Goal: Task Accomplishment & Management: Use online tool/utility

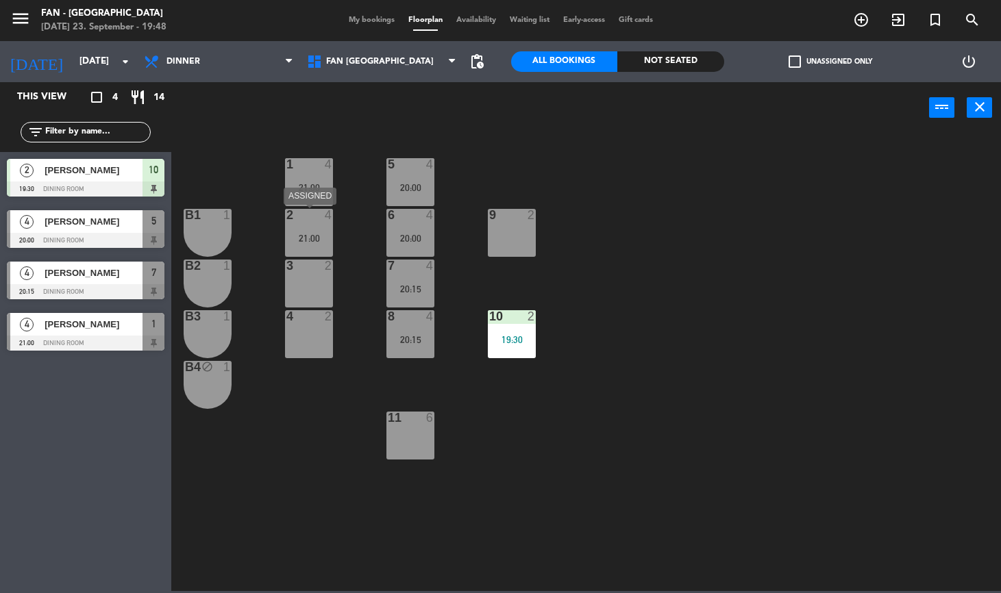
click at [322, 225] on div "2 4 21:00" at bounding box center [309, 233] width 48 height 48
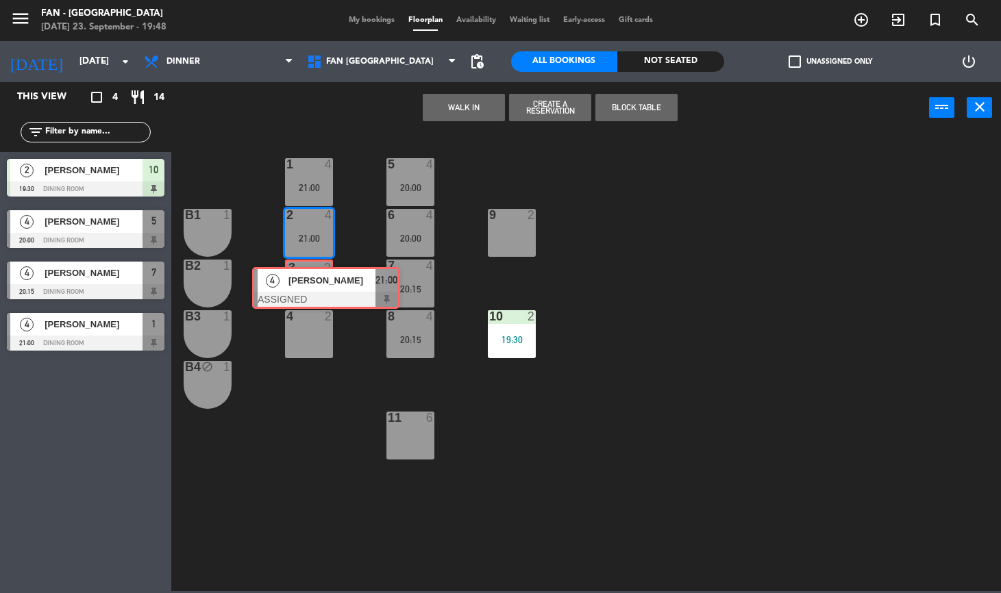
drag, startPoint x: 343, startPoint y: 277, endPoint x: 307, endPoint y: 279, distance: 36.4
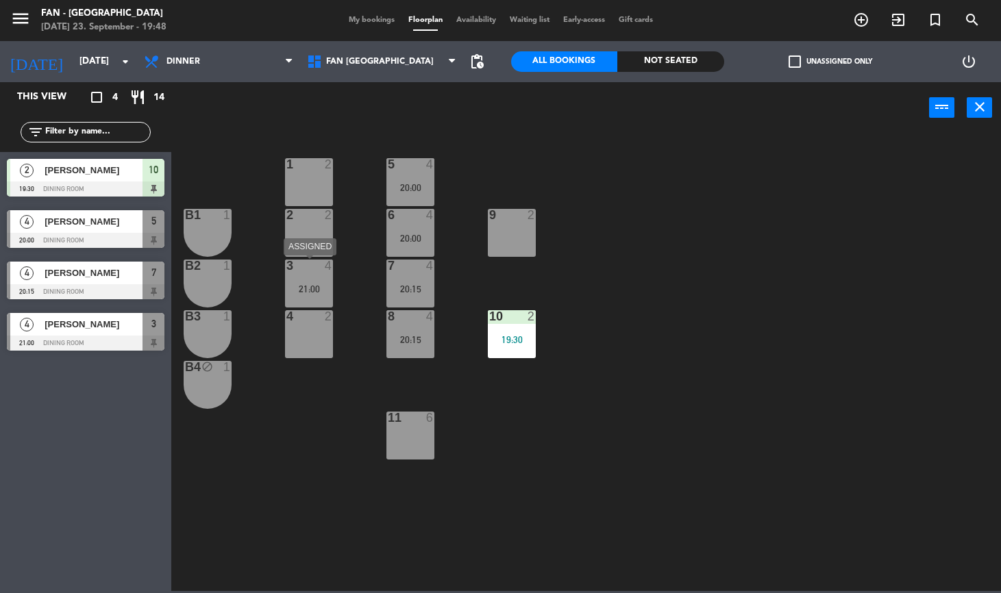
click at [316, 292] on div "21:00" at bounding box center [309, 289] width 48 height 10
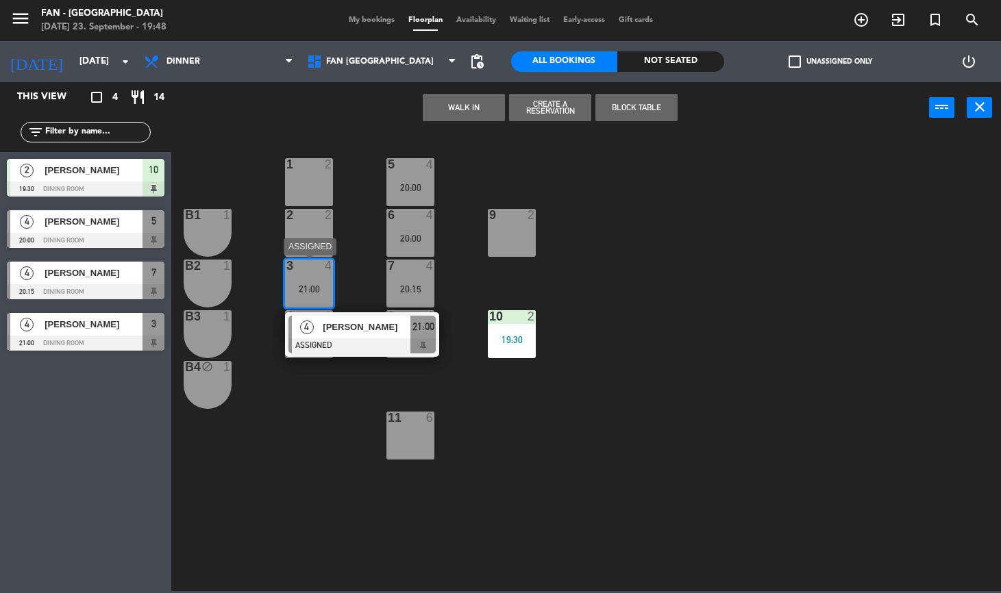
click at [342, 341] on div at bounding box center [361, 345] width 147 height 15
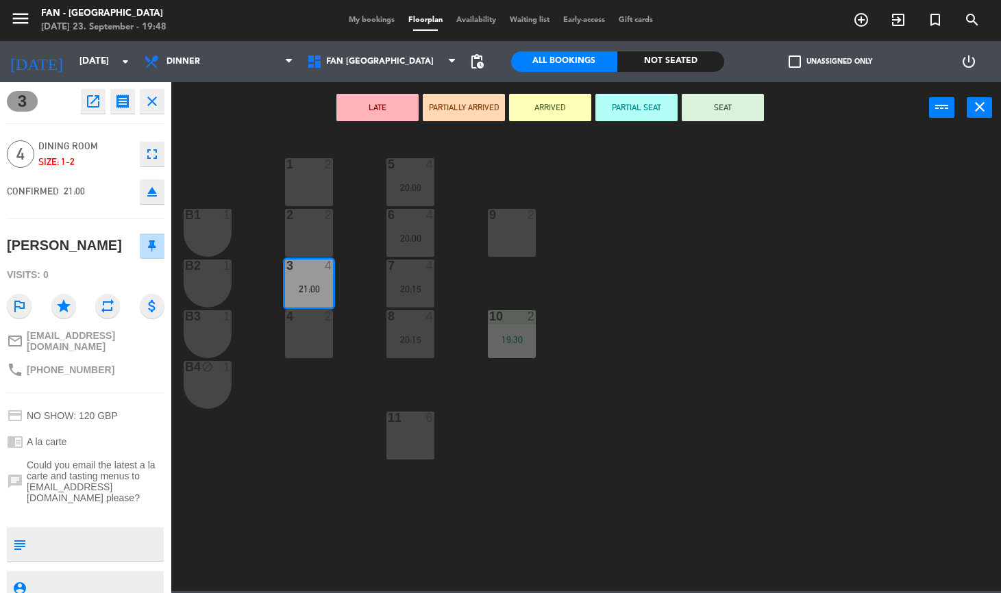
click at [316, 217] on div at bounding box center [308, 215] width 23 height 12
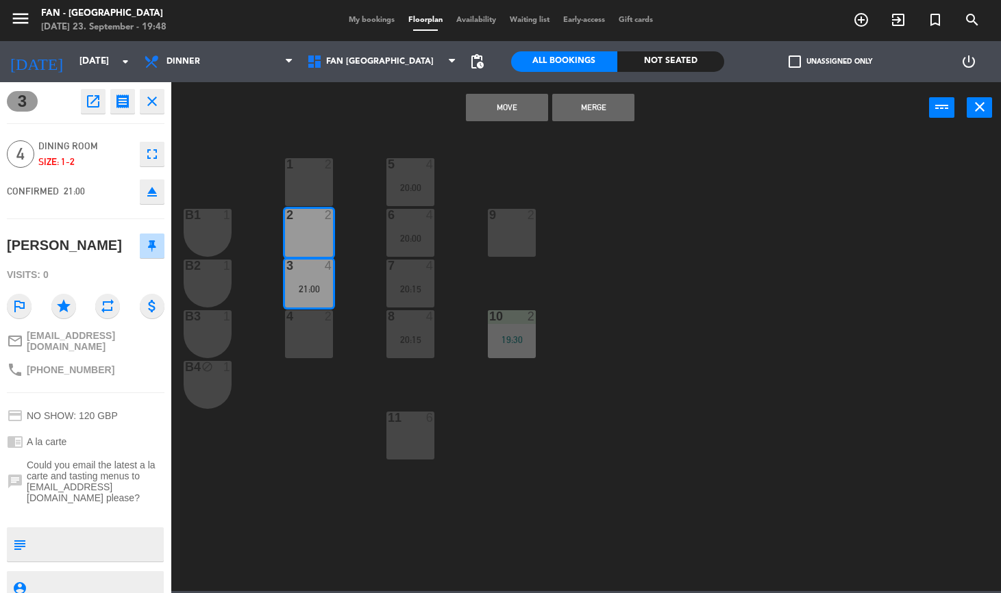
click at [603, 111] on button "Merge" at bounding box center [593, 107] width 82 height 27
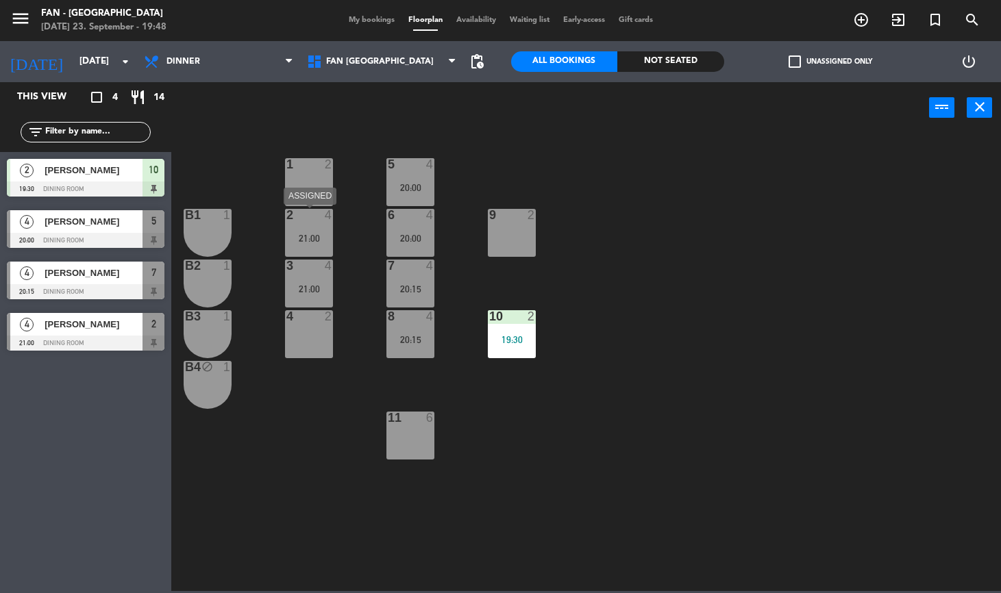
click at [317, 245] on div "2 4 21:00" at bounding box center [309, 233] width 48 height 48
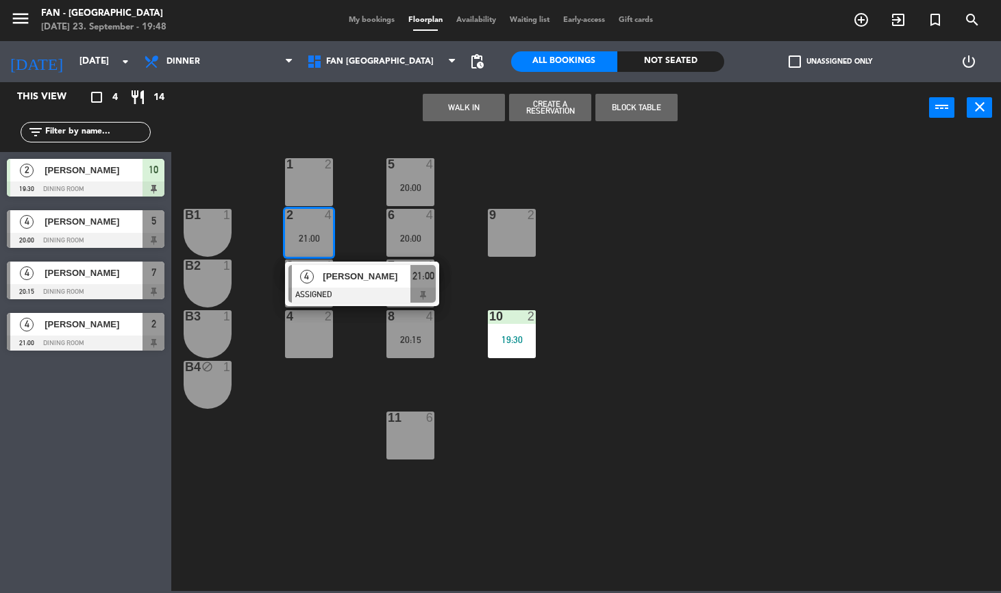
click at [318, 275] on div "4" at bounding box center [306, 276] width 29 height 23
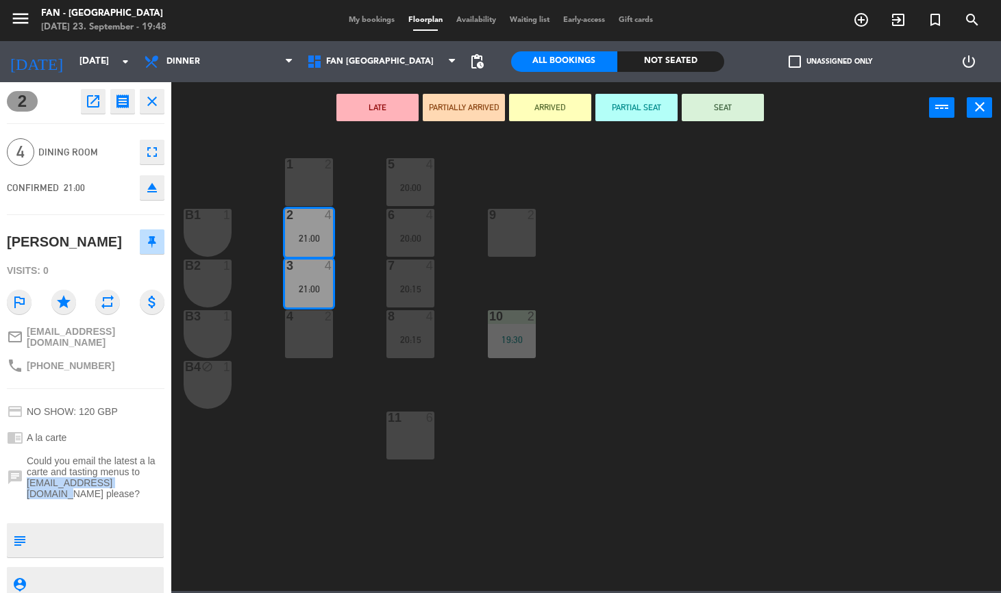
drag, startPoint x: 139, startPoint y: 477, endPoint x: 27, endPoint y: 475, distance: 112.4
click at [27, 475] on span "Could you email the latest a la carte and tasting menus to [EMAIL_ADDRESS][DOMA…" at bounding box center [96, 478] width 138 height 44
click at [594, 303] on div "1 2 5 4 20:00 B1 1 2 4 21:00 9 2 6 4 20:00 B2 1 3 4 21:00 7 4 20:15 B3 1 10 2 1…" at bounding box center [591, 362] width 819 height 457
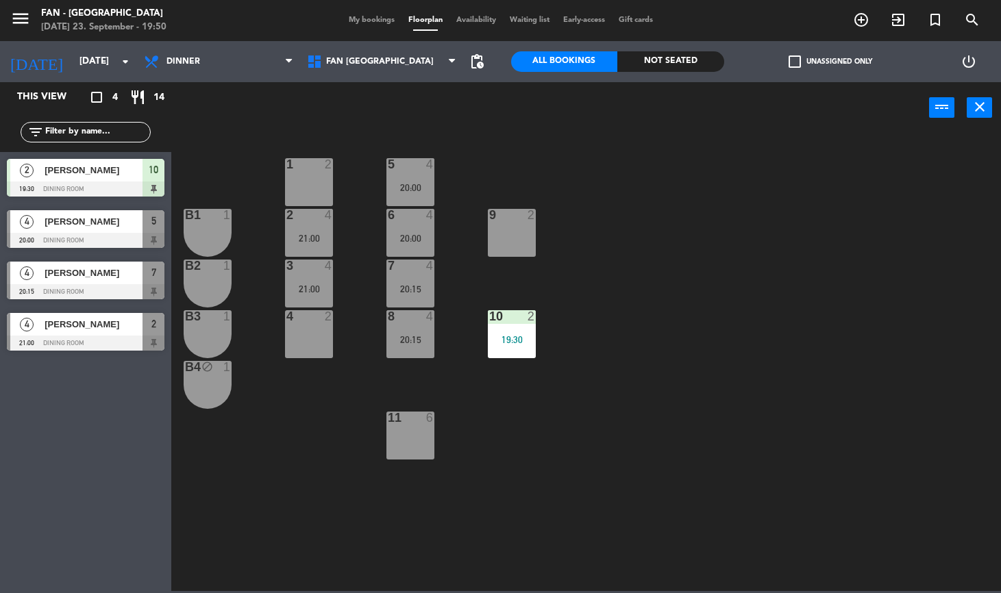
click at [395, 238] on div "20:00" at bounding box center [410, 239] width 48 height 10
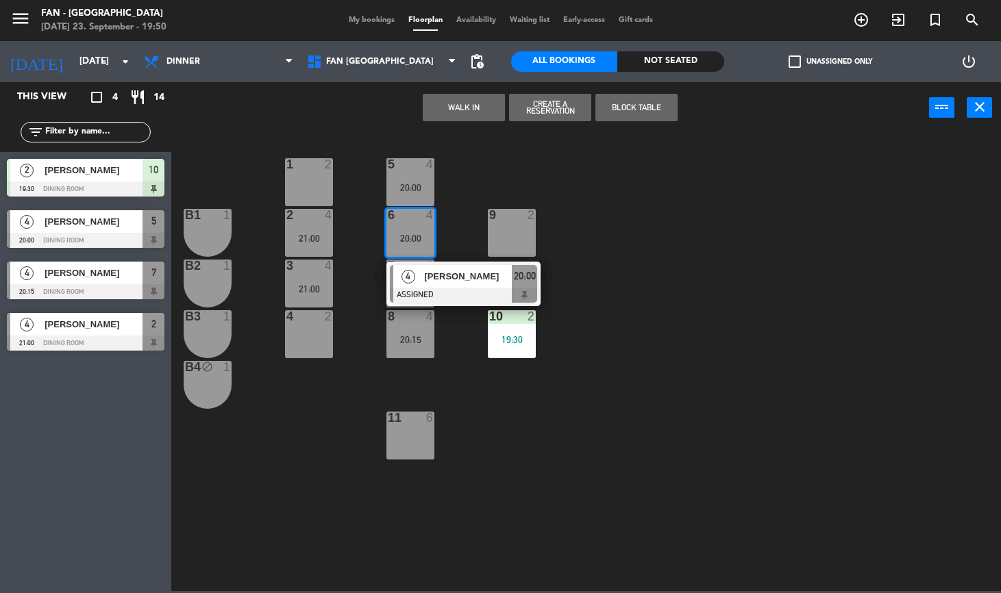
click at [658, 300] on div "1 2 5 4 20:00 B1 1 2 4 21:00 9 2 6 4 20:00 4 [PERSON_NAME] ASSIGNED 20:00 B2 1 …" at bounding box center [591, 362] width 819 height 457
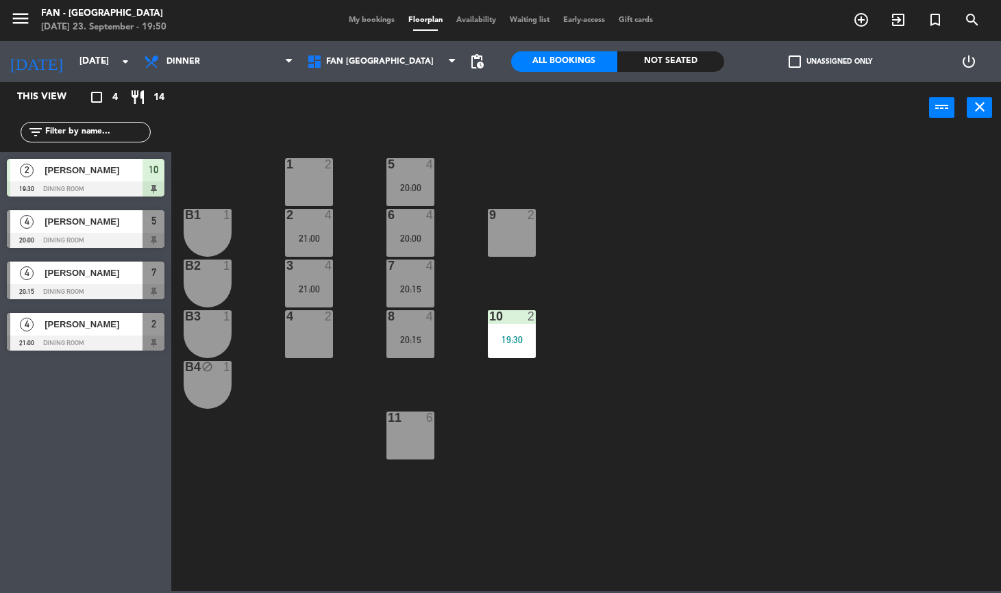
click at [403, 287] on div "20:15" at bounding box center [410, 289] width 48 height 10
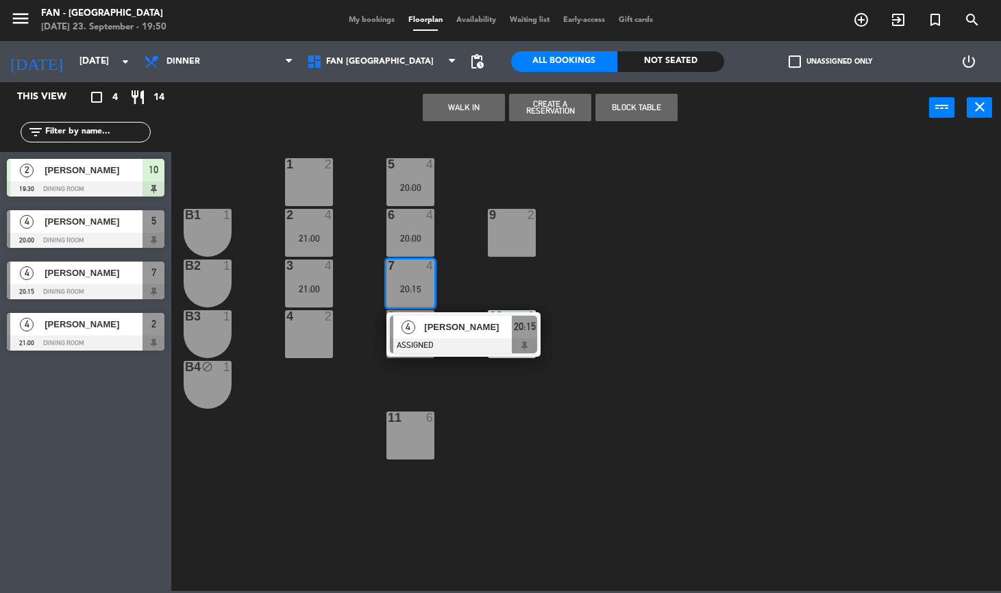
click at [640, 275] on div "1 2 5 4 20:00 B1 1 2 4 21:00 9 2 6 4 20:00 B2 1 3 4 21:00 7 4 20:15 4 [PERSON_N…" at bounding box center [591, 362] width 819 height 457
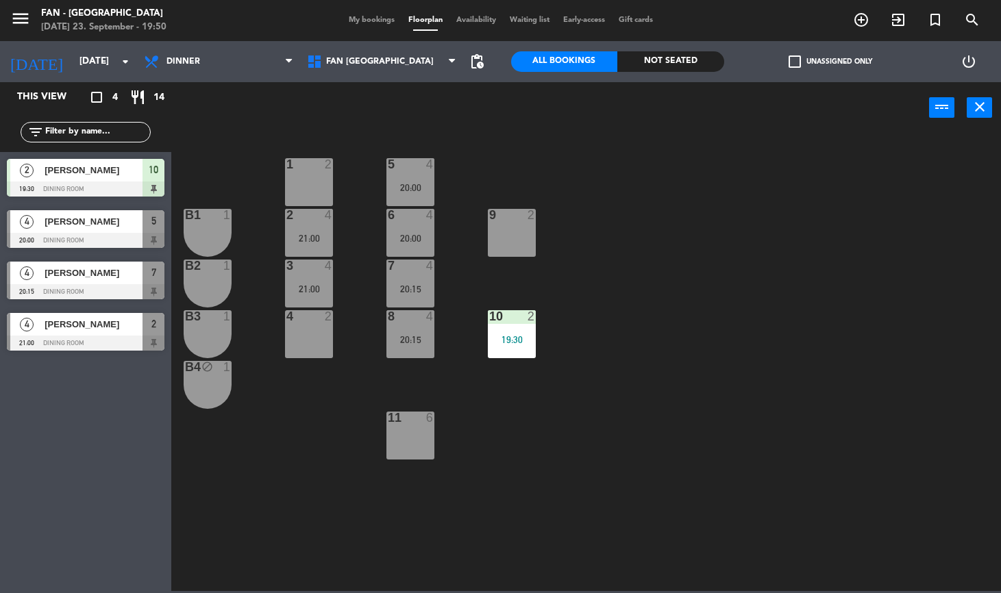
click at [307, 242] on div "21:00" at bounding box center [309, 239] width 48 height 10
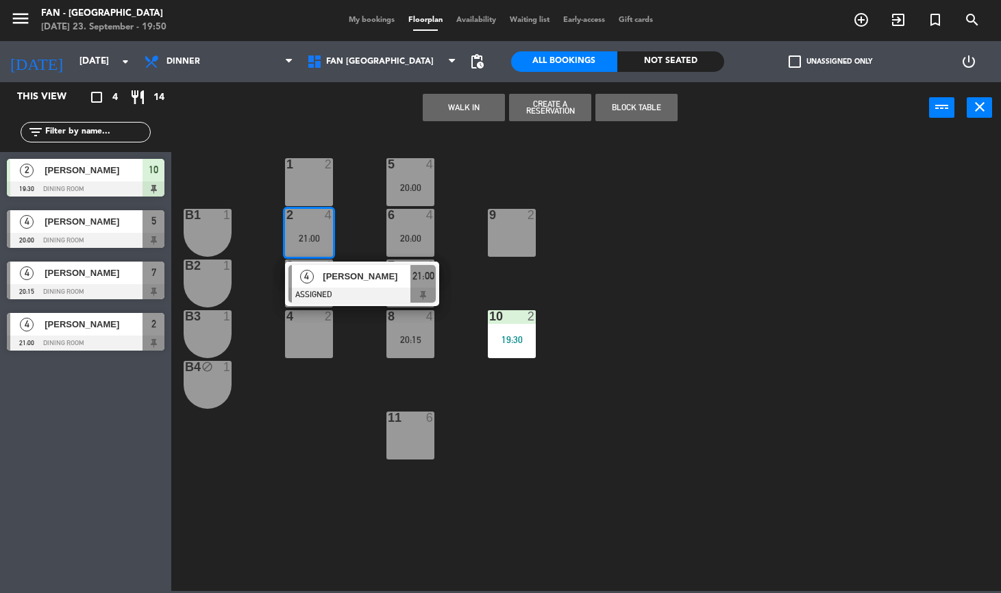
click at [514, 410] on div "1 2 5 4 20:00 B1 1 2 4 21:00 4 [PERSON_NAME] ASSIGNED 21:00 9 2 6 4 20:00 B2 1 …" at bounding box center [591, 362] width 819 height 457
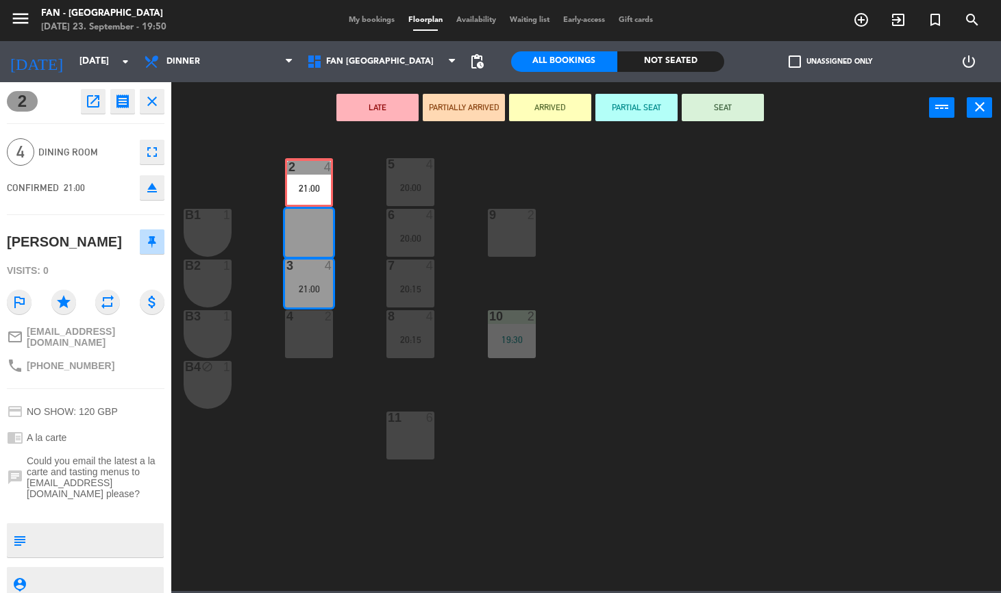
drag, startPoint x: 305, startPoint y: 243, endPoint x: 305, endPoint y: 193, distance: 50.0
click at [305, 193] on div "1 2 5 4 20:00 B1 1 2 4 21:00 2 4 21:00 9 2 6 4 20:00 B2 1 3 4 21:00 7 4 20:15 B…" at bounding box center [591, 362] width 819 height 457
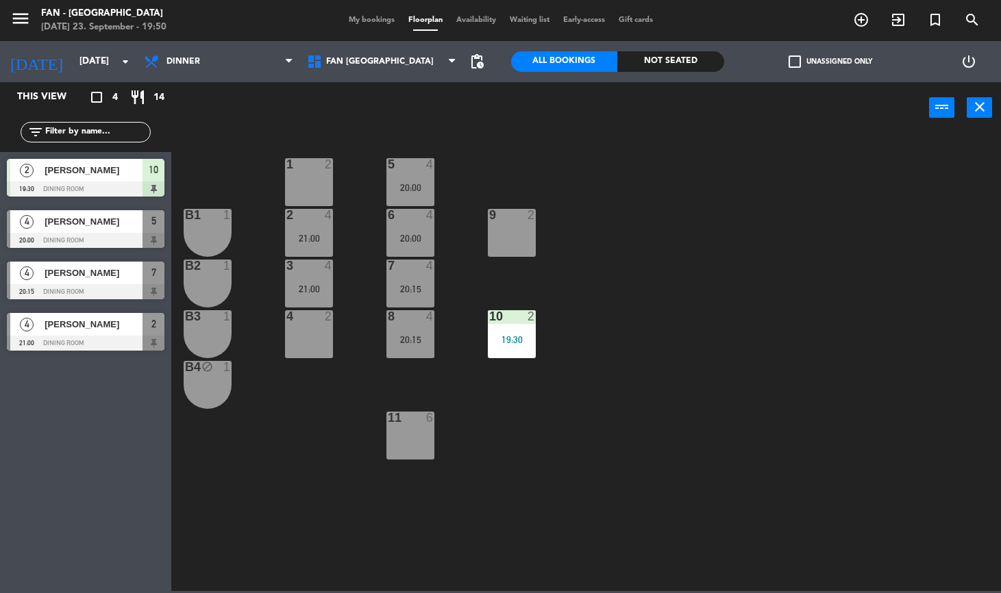
click at [406, 335] on div "20:15" at bounding box center [410, 340] width 48 height 10
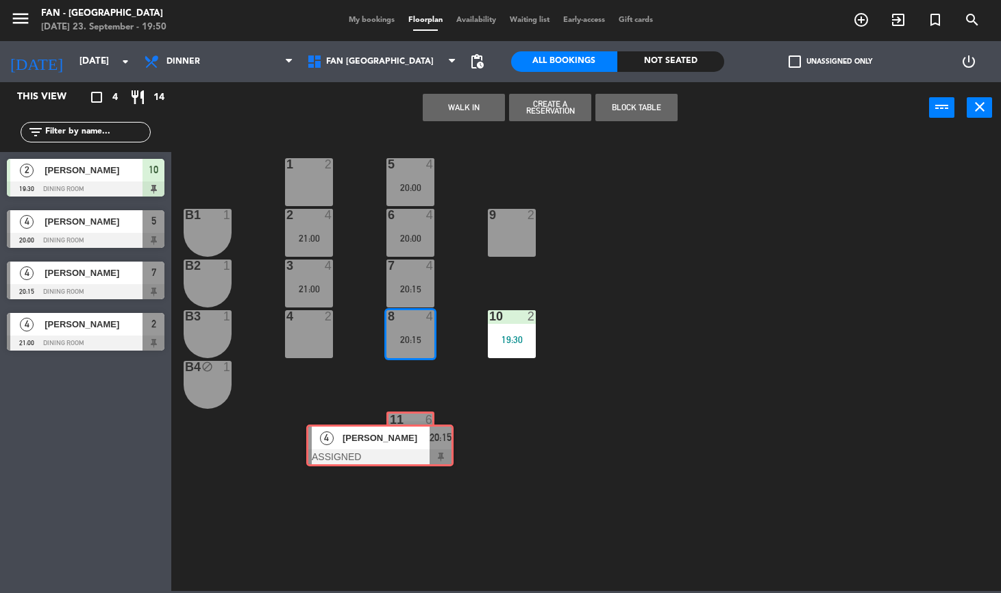
drag, startPoint x: 494, startPoint y: 384, endPoint x: 410, endPoint y: 442, distance: 101.8
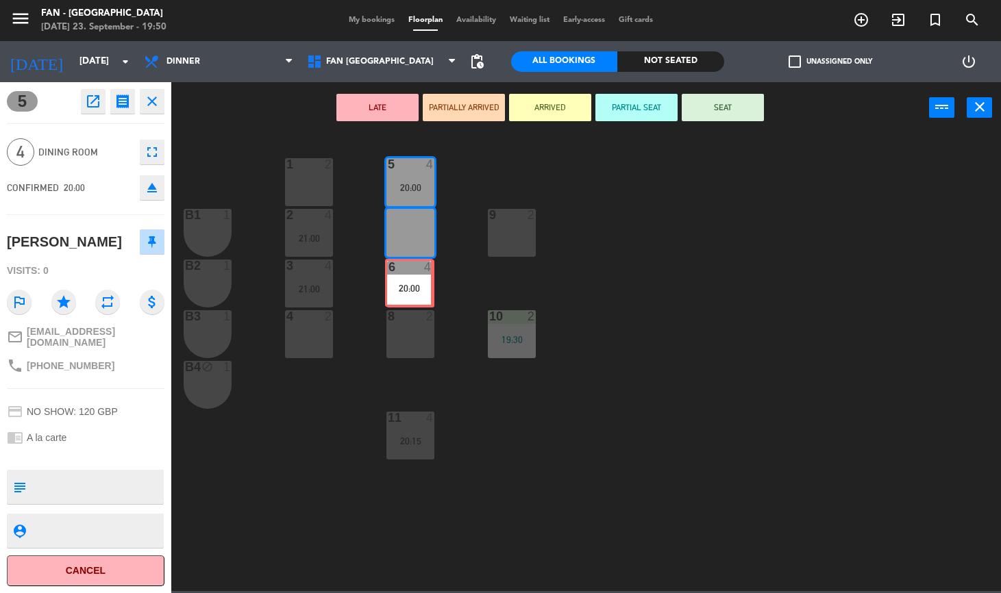
drag, startPoint x: 425, startPoint y: 228, endPoint x: 424, endPoint y: 278, distance: 50.0
click at [424, 278] on div "1 2 5 4 20:00 B1 1 2 4 21:00 9 2 6 4 20:00 6 4 20:00 B2 1 3 4 21:00 7 2 B3 1 10…" at bounding box center [591, 362] width 819 height 457
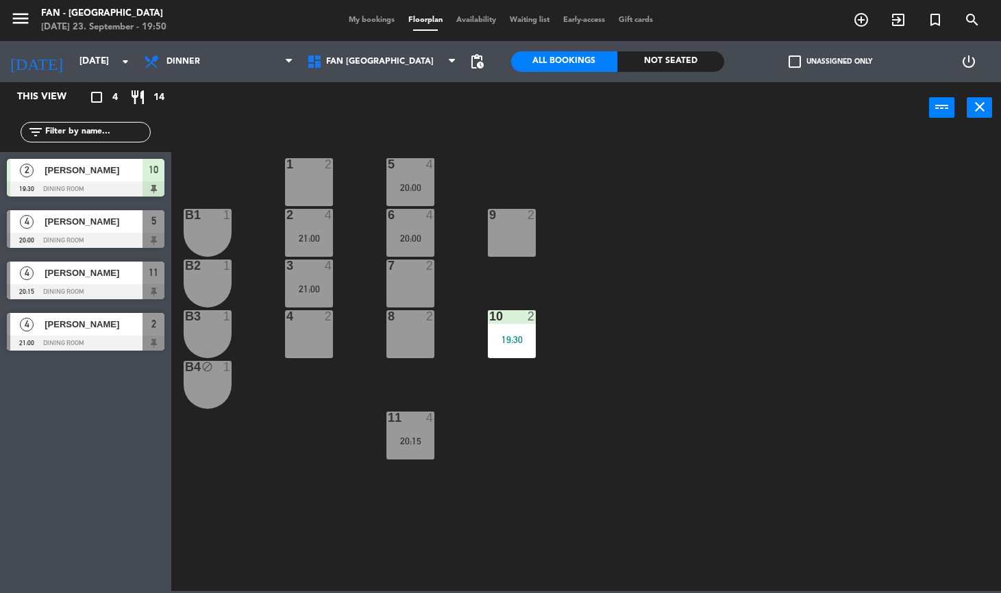
click at [418, 225] on div "6 4 20:00" at bounding box center [410, 233] width 48 height 48
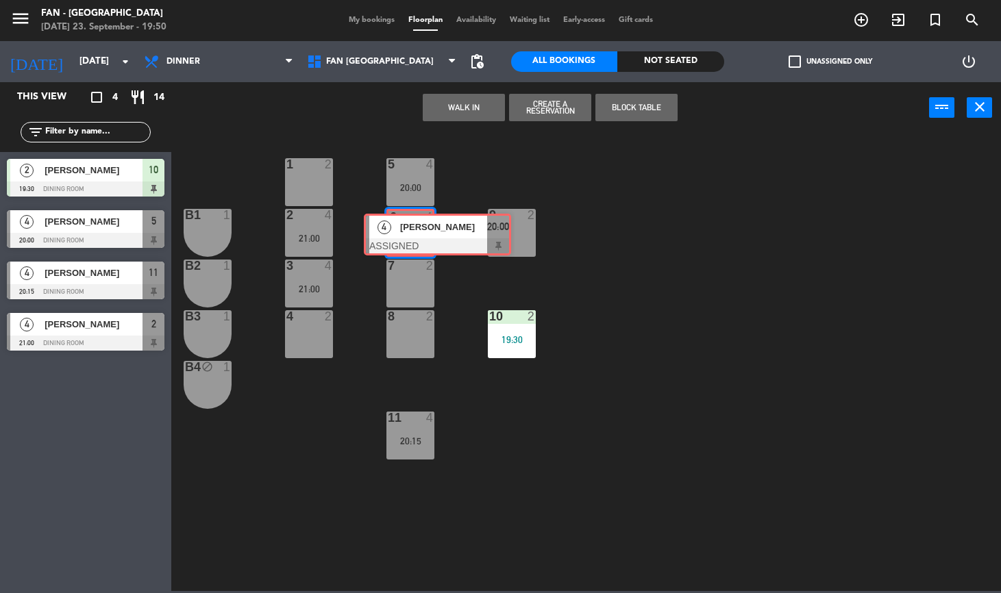
drag, startPoint x: 442, startPoint y: 288, endPoint x: 416, endPoint y: 236, distance: 57.6
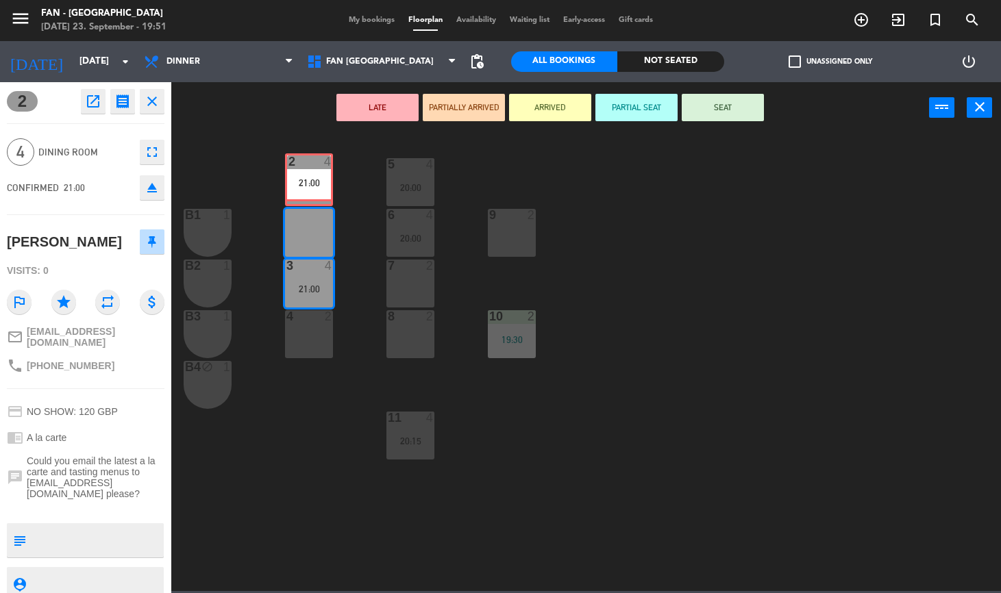
drag, startPoint x: 312, startPoint y: 241, endPoint x: 312, endPoint y: 186, distance: 55.5
click at [312, 186] on div "1 2 5 4 20:00 B1 1 2 4 21:00 2 4 21:00 9 2 6 4 20:00 B2 1 3 4 21:00 7 2 B3 1 10…" at bounding box center [591, 362] width 819 height 457
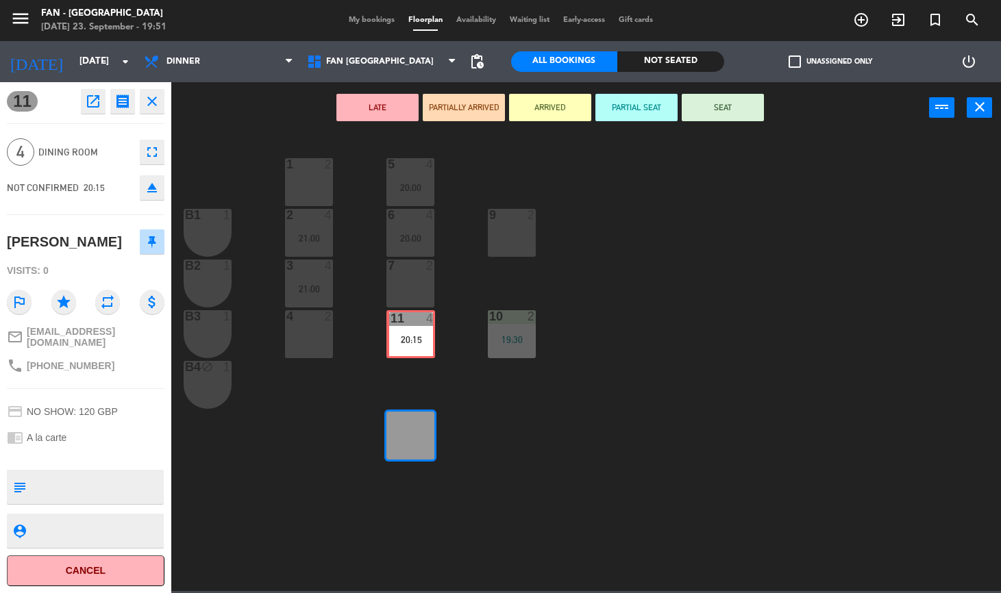
drag, startPoint x: 414, startPoint y: 442, endPoint x: 415, endPoint y: 341, distance: 101.4
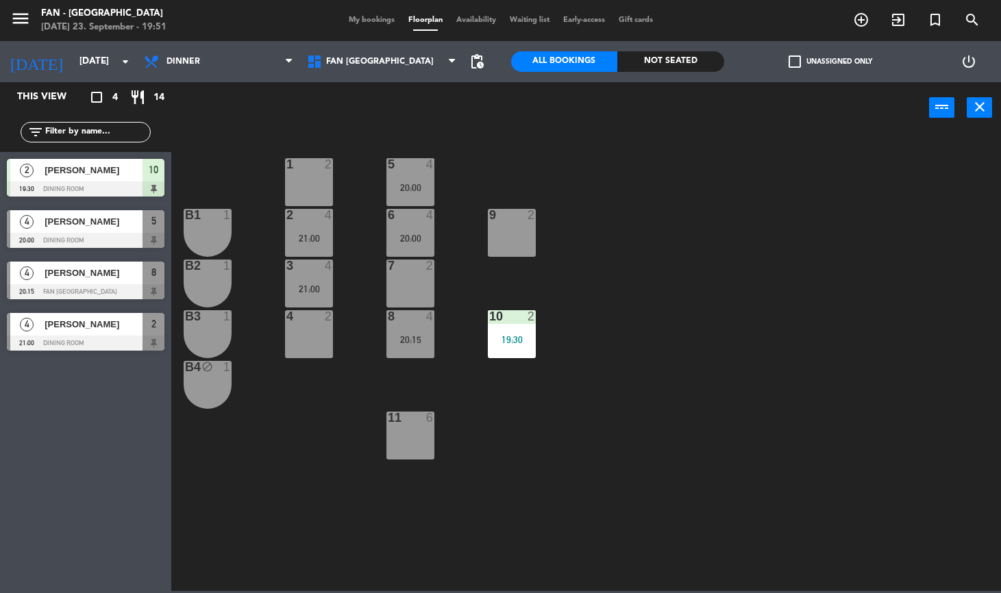
click at [314, 282] on div "3 4 21:00" at bounding box center [309, 284] width 48 height 48
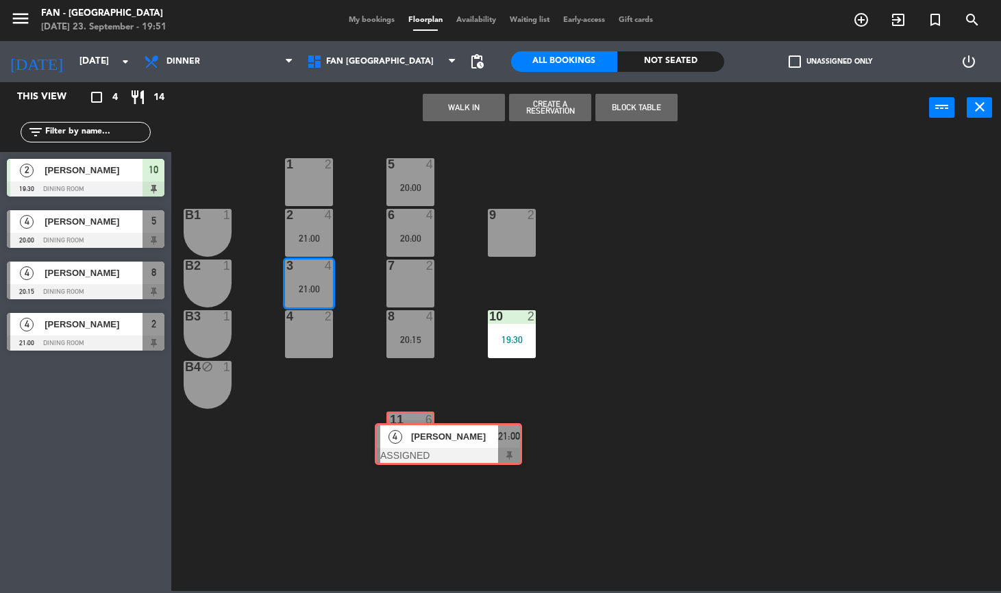
drag, startPoint x: 323, startPoint y: 323, endPoint x: 405, endPoint y: 429, distance: 133.9
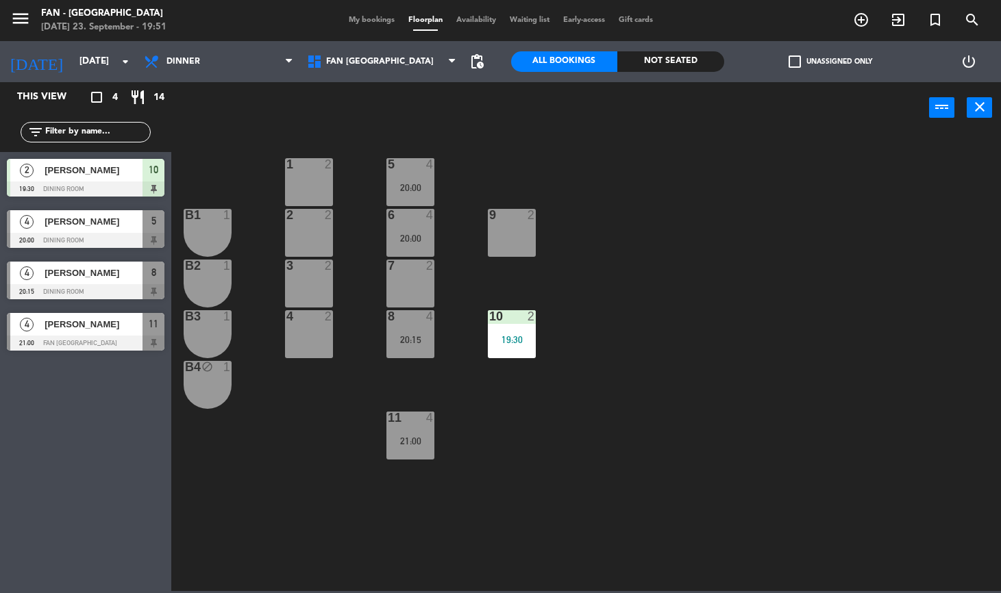
click at [410, 325] on div "8 4 20:15" at bounding box center [410, 334] width 48 height 48
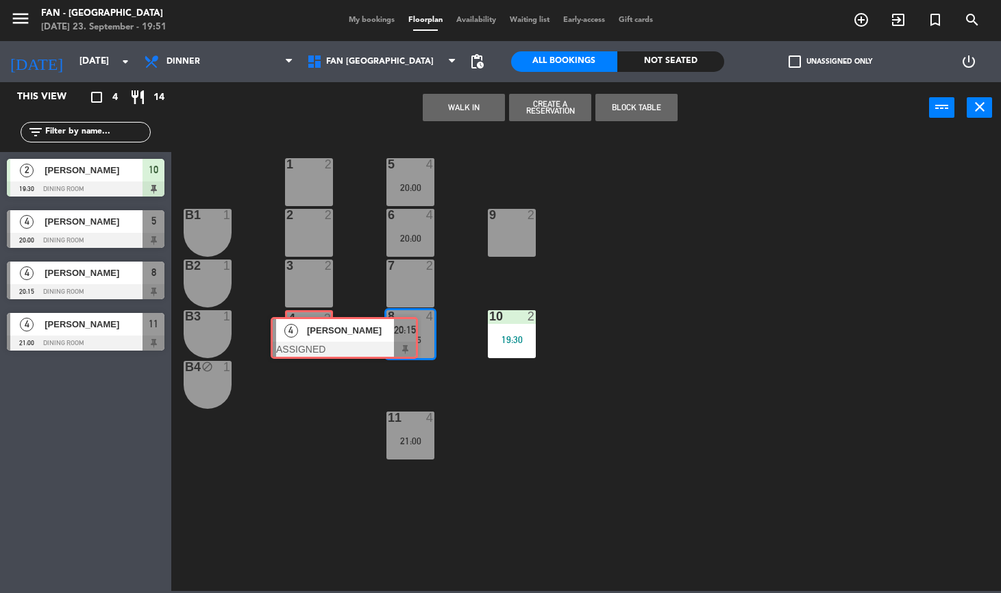
drag, startPoint x: 438, startPoint y: 394, endPoint x: 319, endPoint y: 344, distance: 129.2
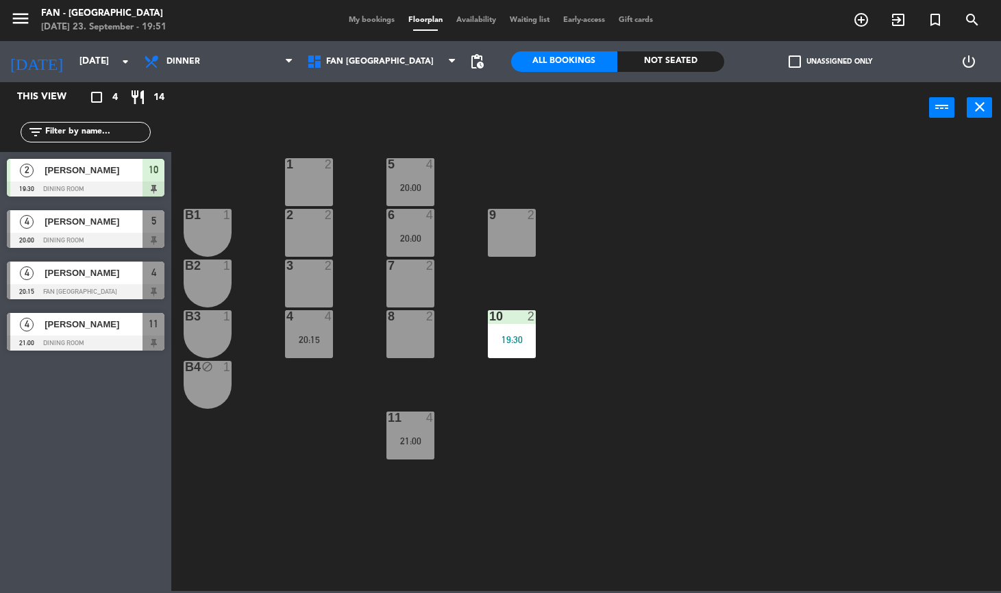
click at [314, 342] on div "20:15" at bounding box center [309, 340] width 48 height 10
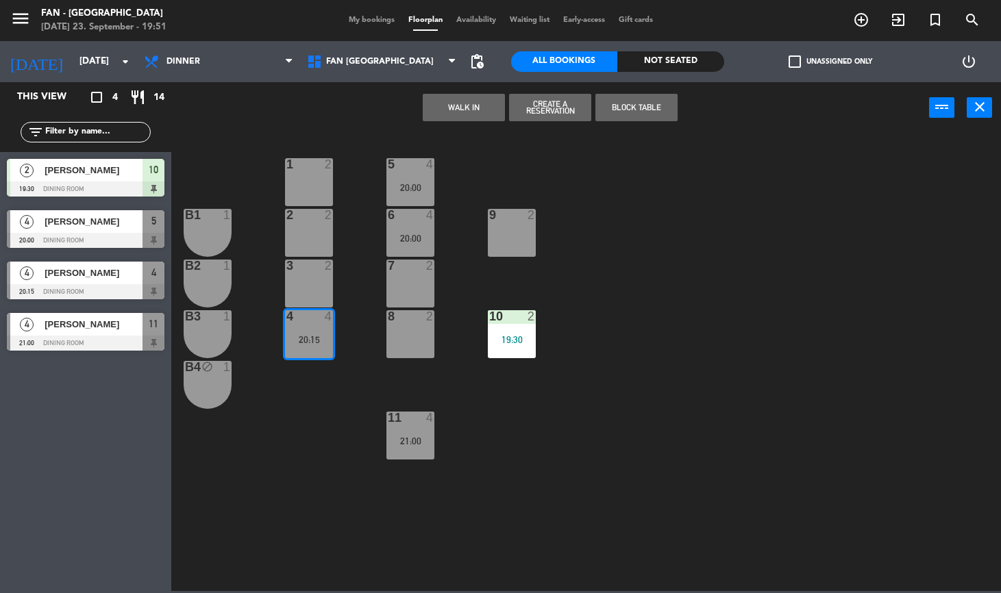
click at [304, 275] on div "3 2" at bounding box center [309, 284] width 48 height 48
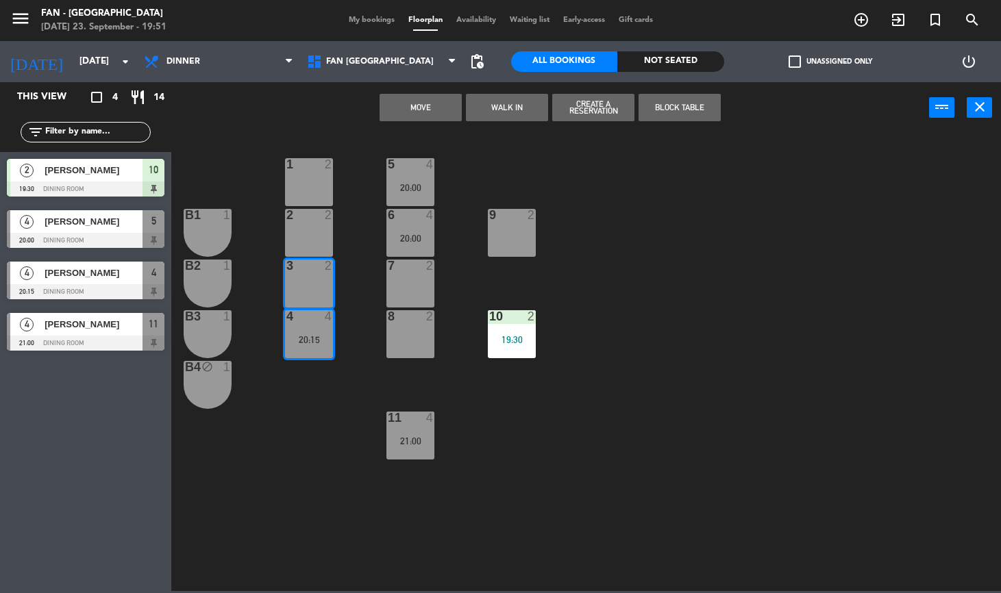
click at [606, 206] on div "1 2 5 4 20:00 B1 1 2 2 9 2 6 4 20:00 B2 1 3 2 7 2 B3 1 10 2 19:30 4 4 20:15 4 […" at bounding box center [591, 362] width 819 height 457
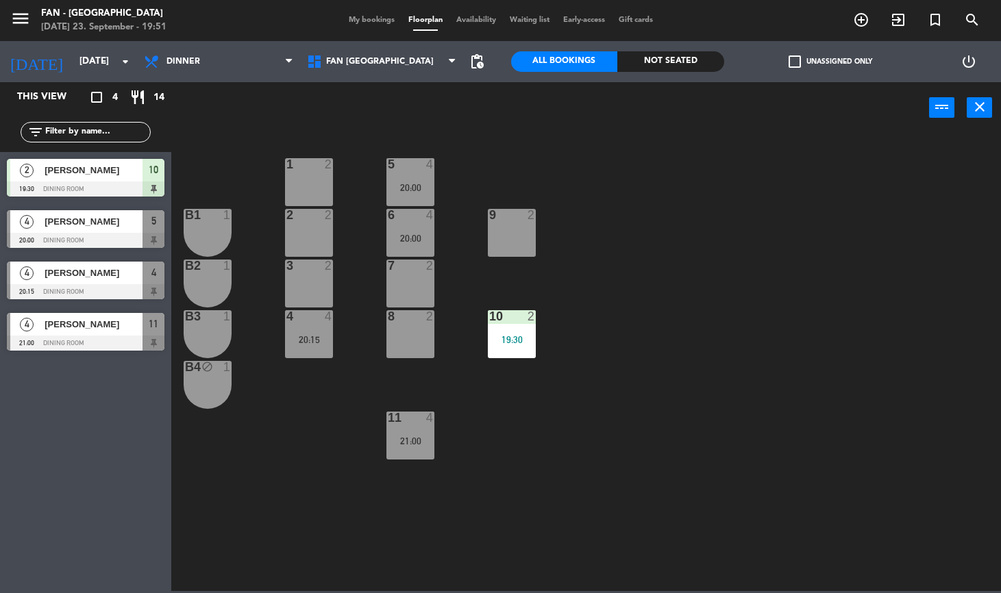
click at [316, 326] on div "4 4 20:15" at bounding box center [309, 334] width 48 height 48
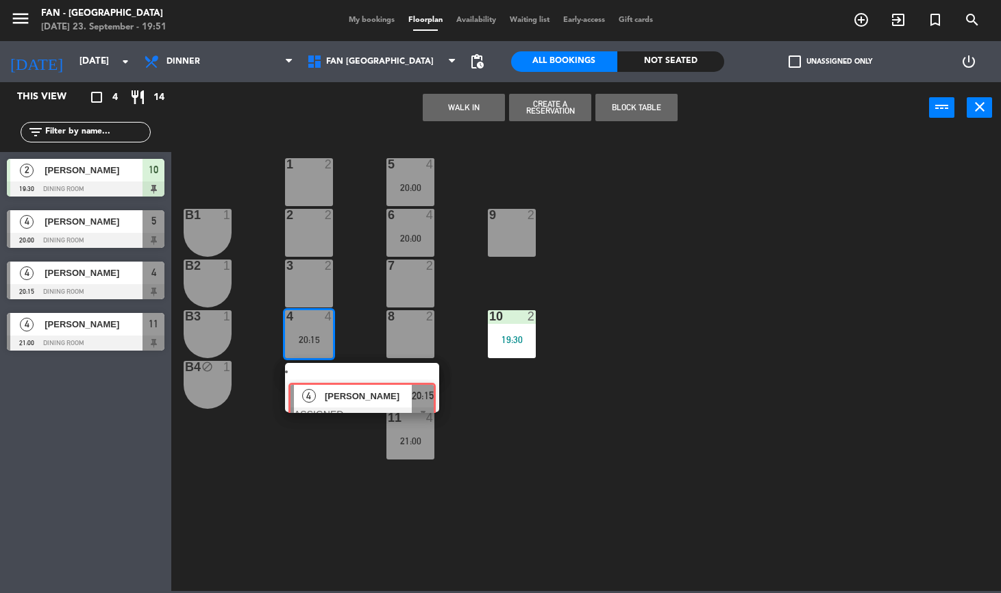
click at [331, 381] on div "4 [PERSON_NAME] ASSIGNED 20:15" at bounding box center [362, 387] width 175 height 49
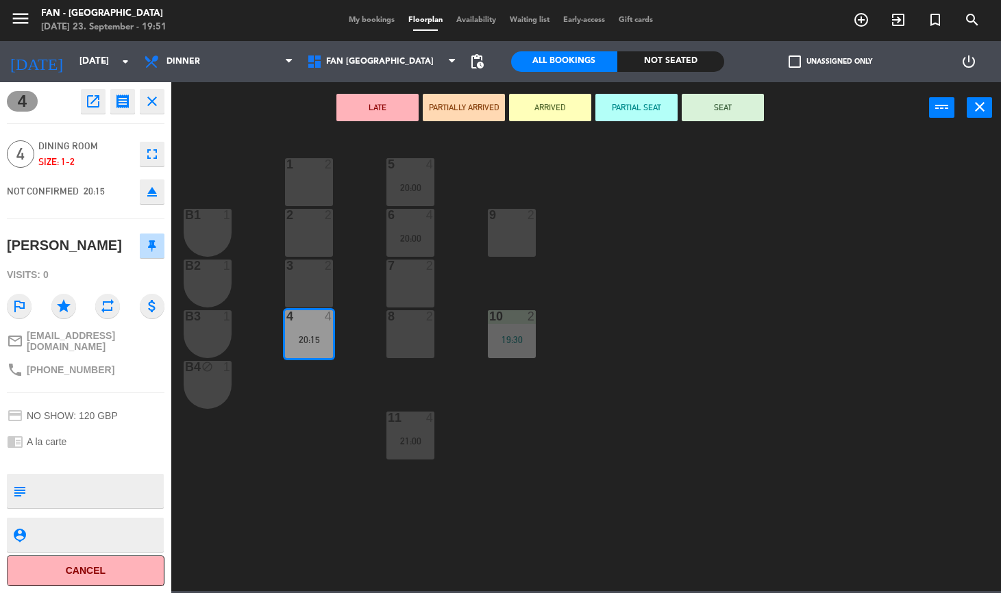
click at [311, 279] on div "3 2" at bounding box center [309, 284] width 48 height 48
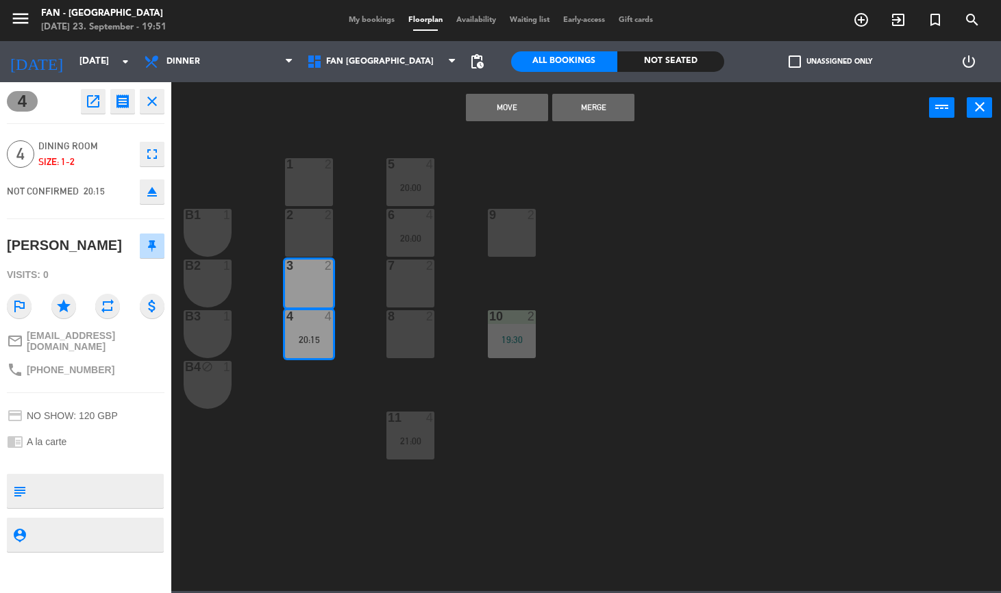
click at [590, 114] on button "Merge" at bounding box center [593, 107] width 82 height 27
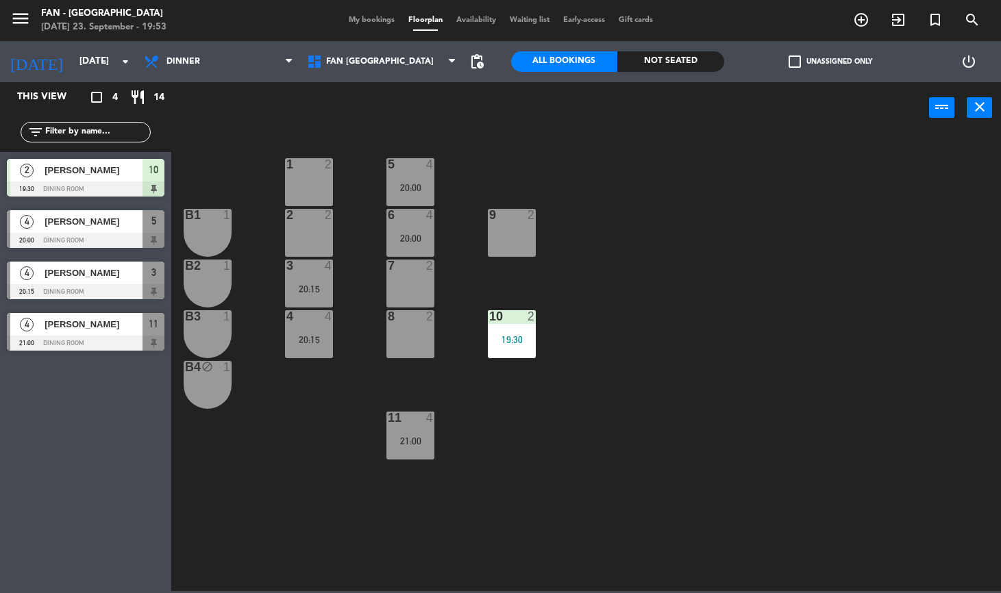
click at [395, 433] on div "11 4 21:00" at bounding box center [410, 436] width 48 height 48
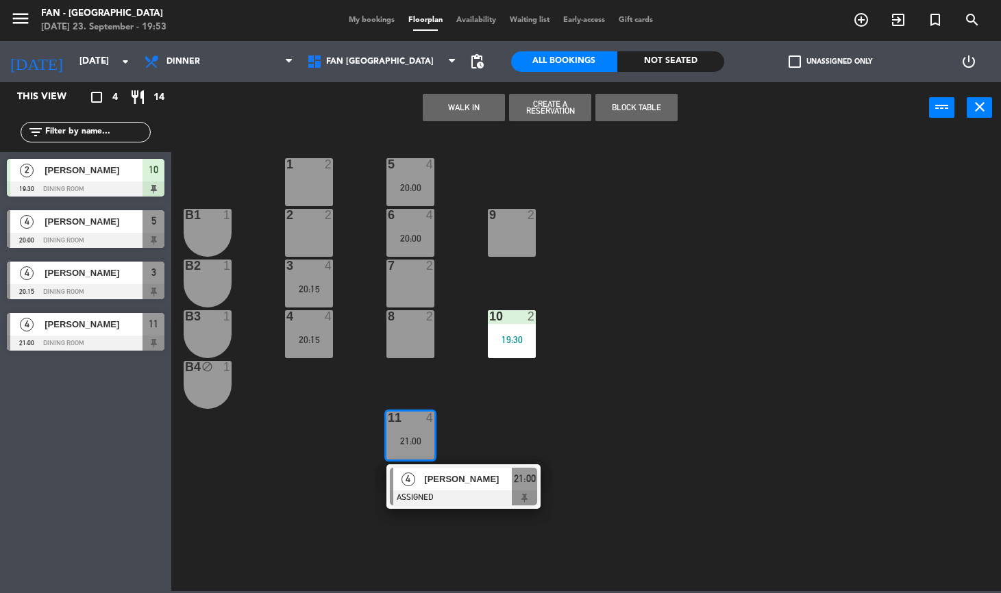
click at [632, 369] on div "1 2 5 4 20:00 B1 1 2 2 9 2 6 4 20:00 B2 1 3 4 20:15 7 2 B3 1 10 2 19:30 4 4 20:…" at bounding box center [591, 362] width 819 height 457
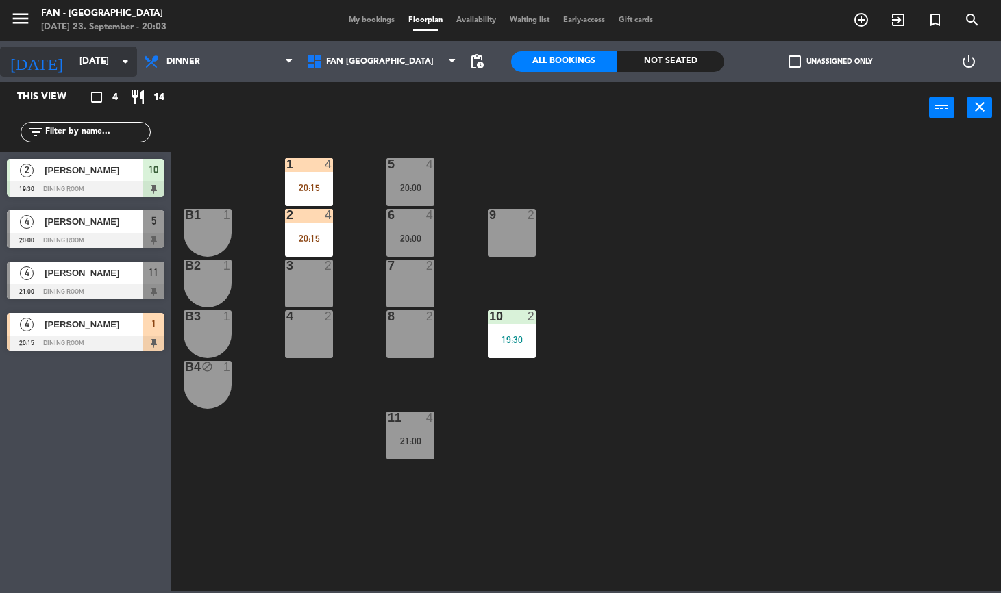
click at [84, 75] on div "[DATE] [DATE] arrow_drop_down" at bounding box center [68, 62] width 137 height 30
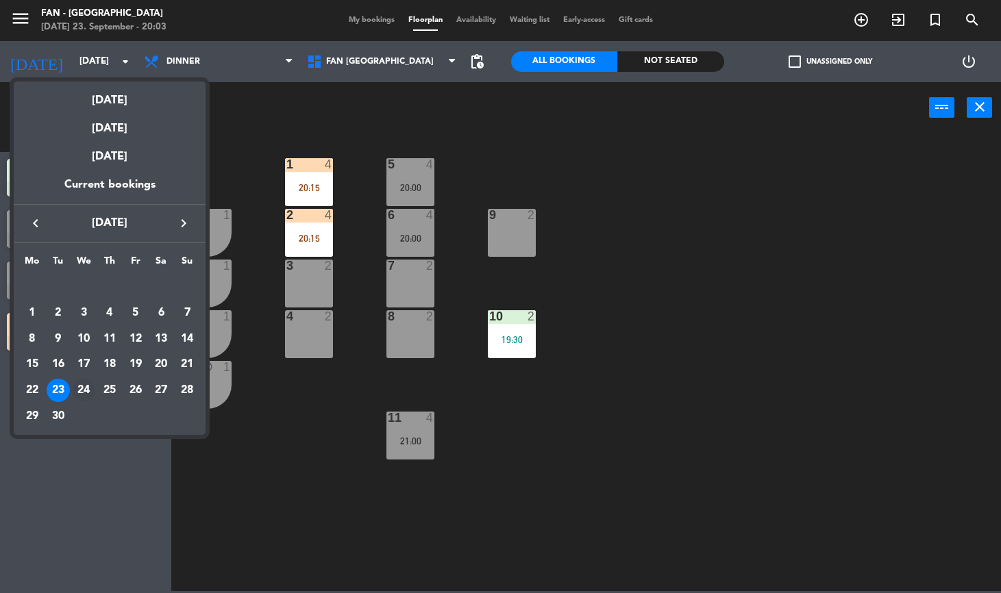
click at [81, 388] on div "24" at bounding box center [83, 390] width 23 height 23
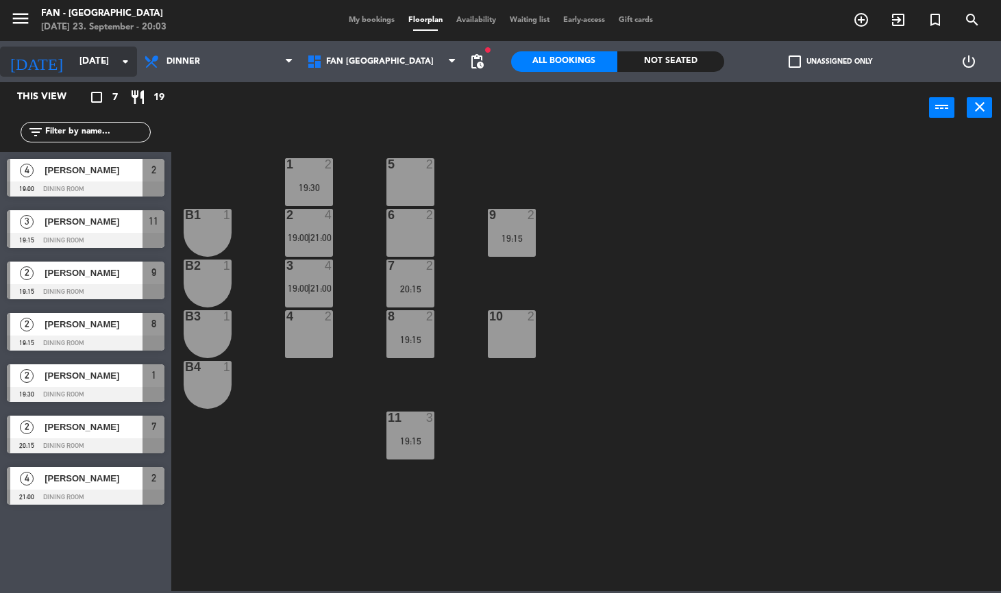
click at [73, 70] on input "[DATE]" at bounding box center [134, 61] width 122 height 25
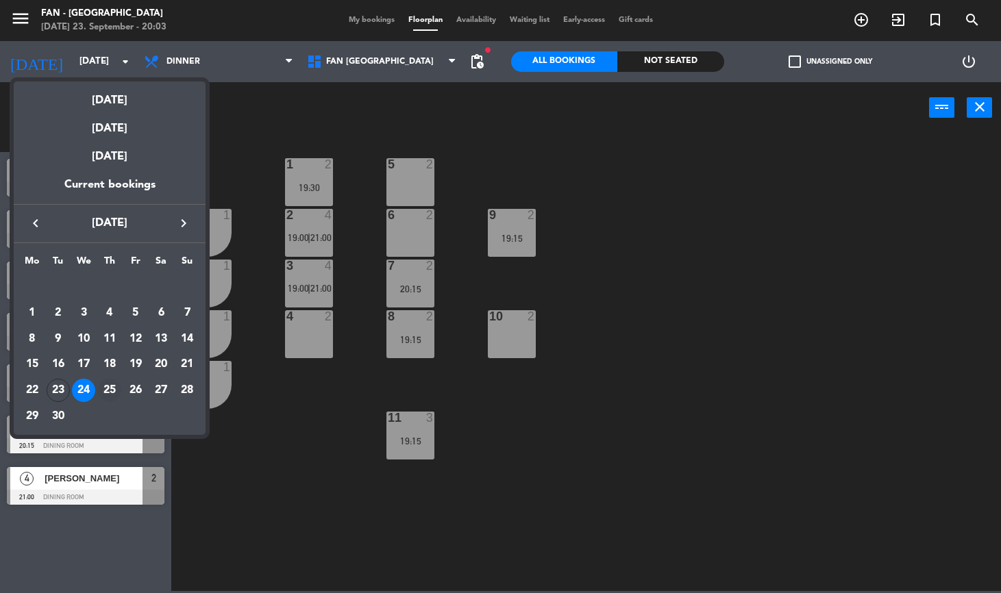
click at [108, 388] on div "25" at bounding box center [109, 390] width 23 height 23
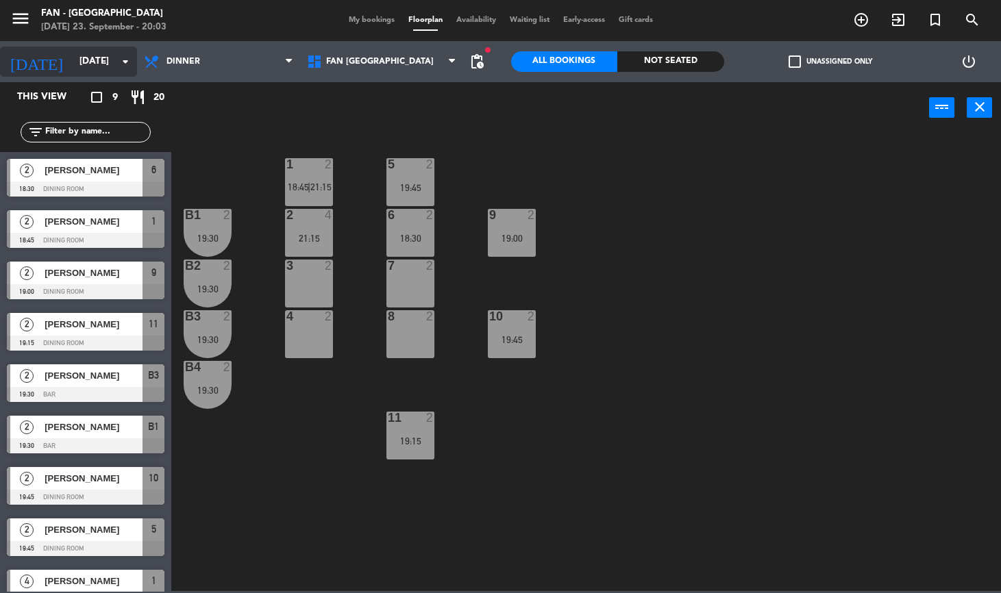
click at [76, 64] on input "[DATE]" at bounding box center [134, 61] width 122 height 25
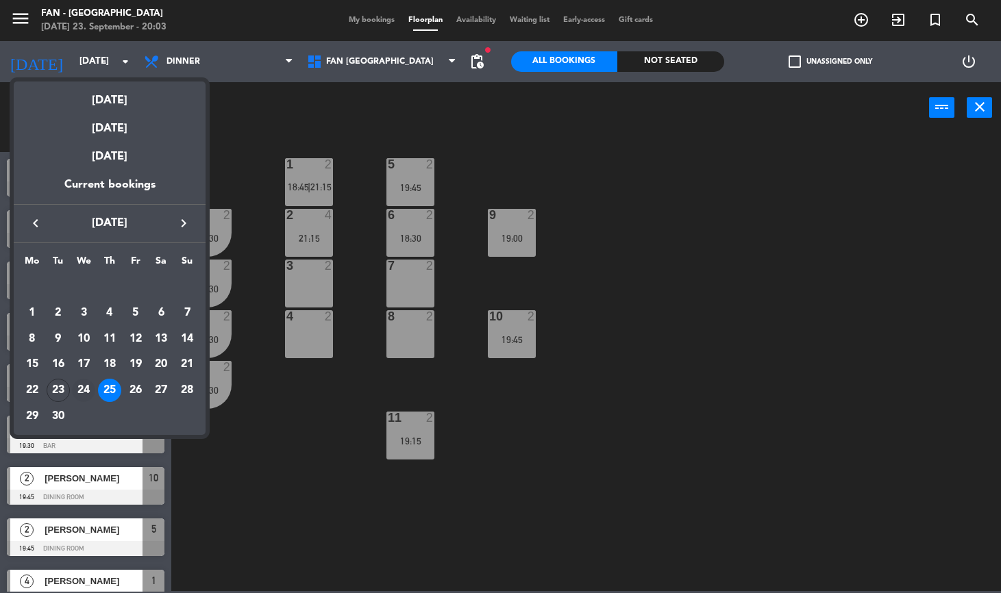
click at [82, 392] on div "24" at bounding box center [83, 390] width 23 height 23
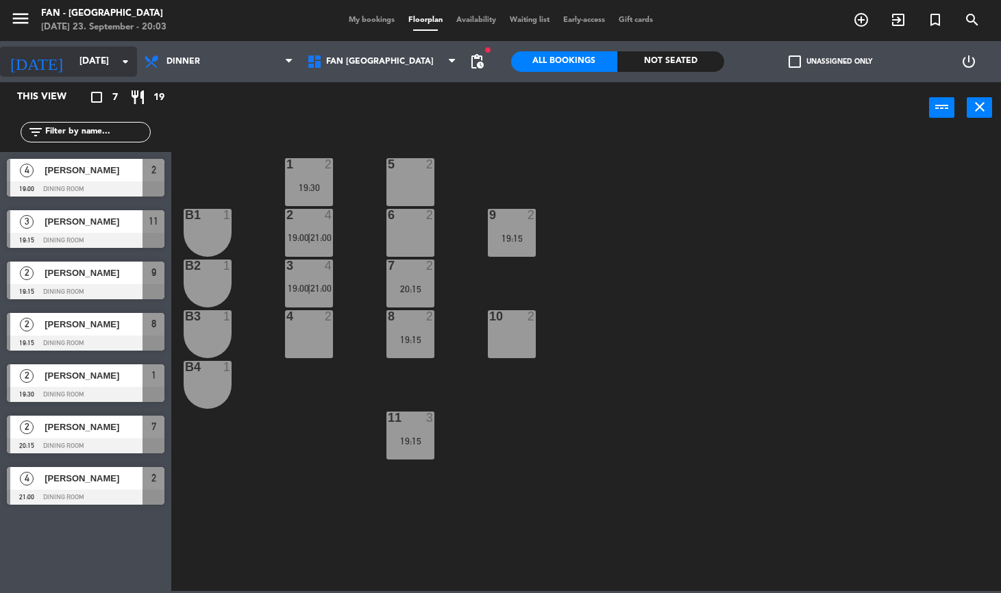
click at [77, 70] on input "[DATE]" at bounding box center [134, 61] width 122 height 25
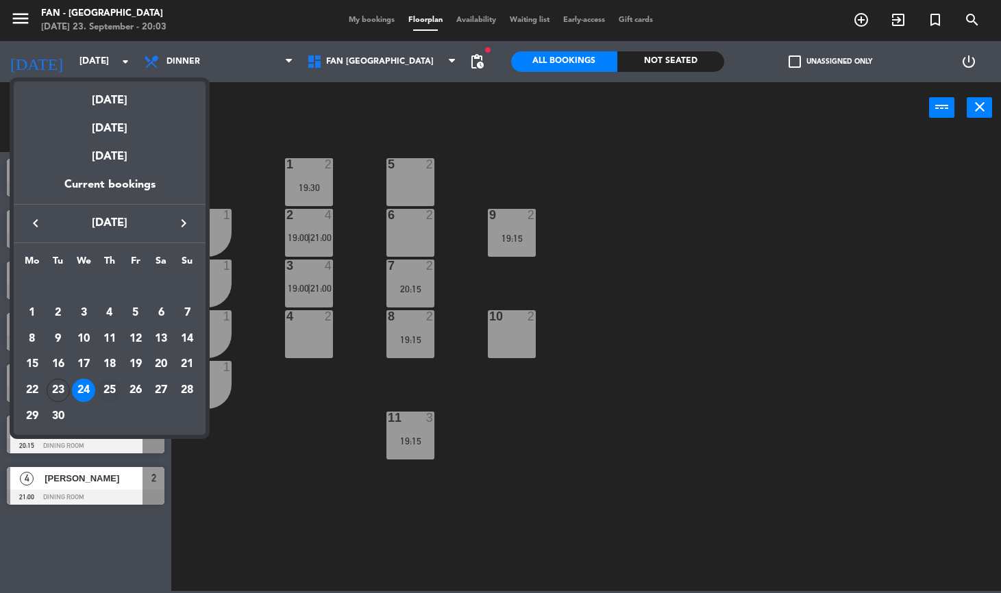
click at [114, 390] on div "25" at bounding box center [109, 390] width 23 height 23
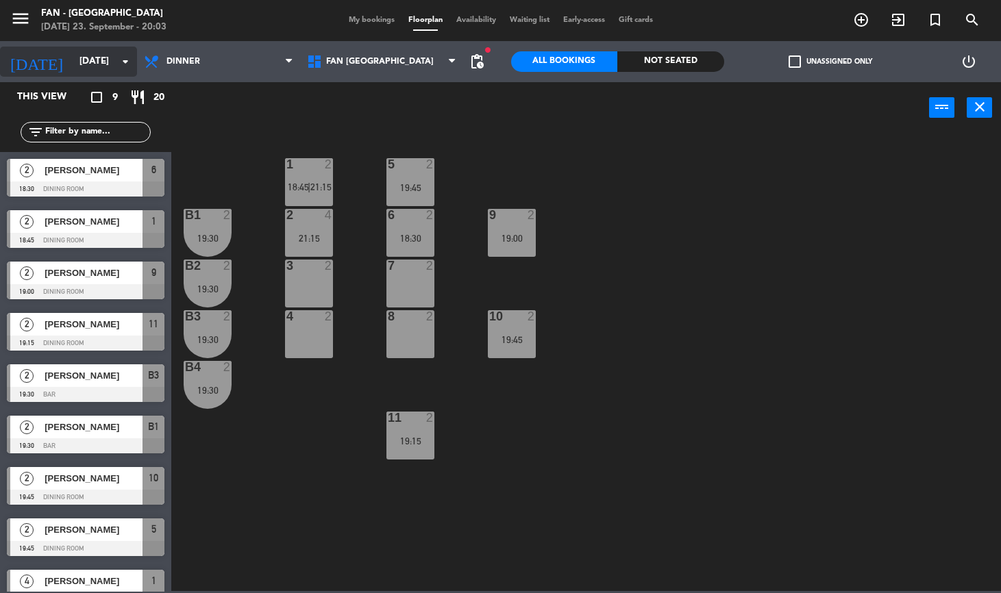
click at [73, 62] on input "[DATE]" at bounding box center [134, 61] width 122 height 25
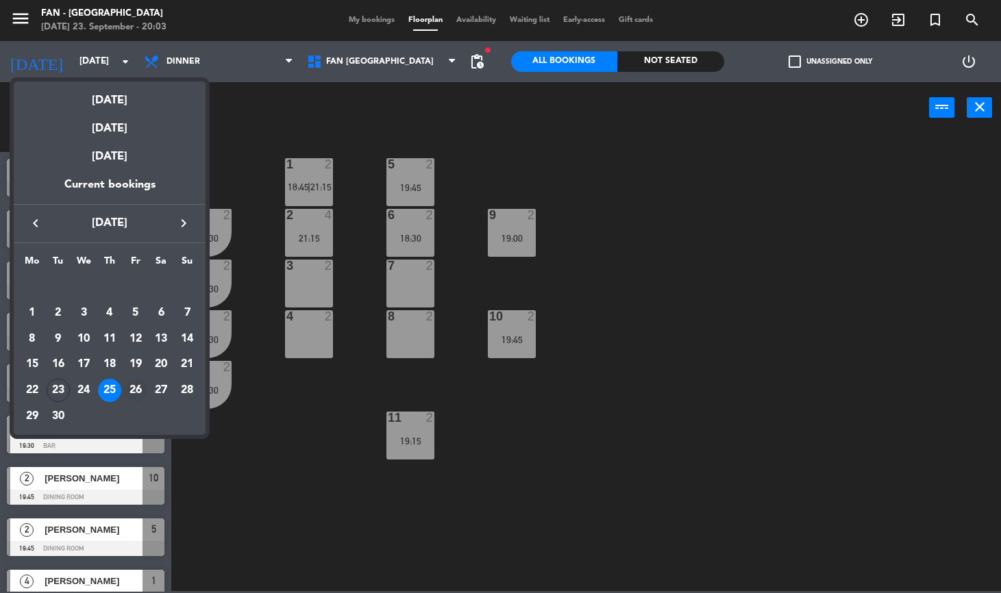
click at [134, 385] on div "26" at bounding box center [135, 390] width 23 height 23
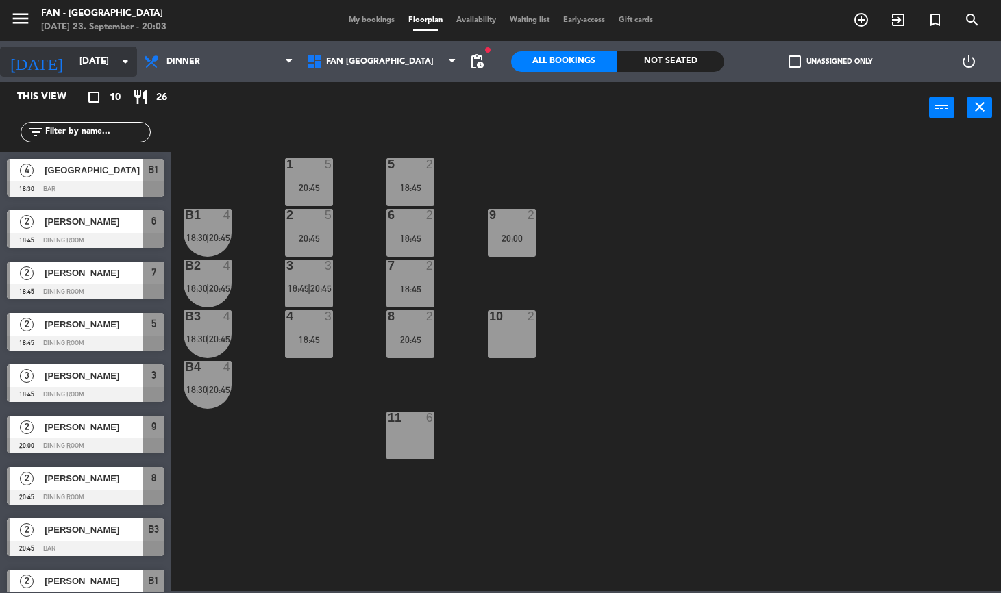
click at [73, 57] on input "[DATE]" at bounding box center [134, 61] width 122 height 25
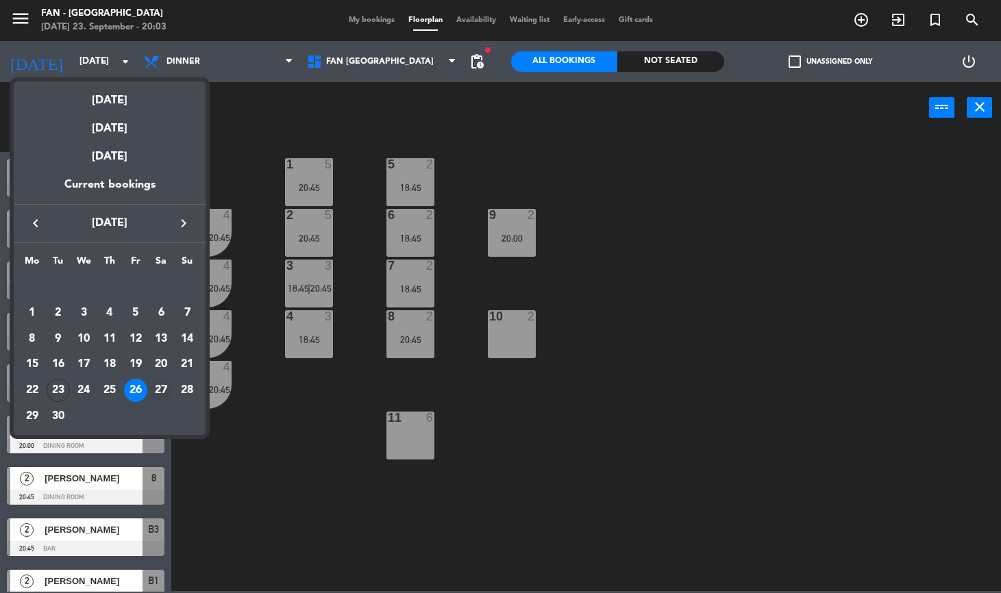
click at [158, 383] on div "27" at bounding box center [160, 390] width 23 height 23
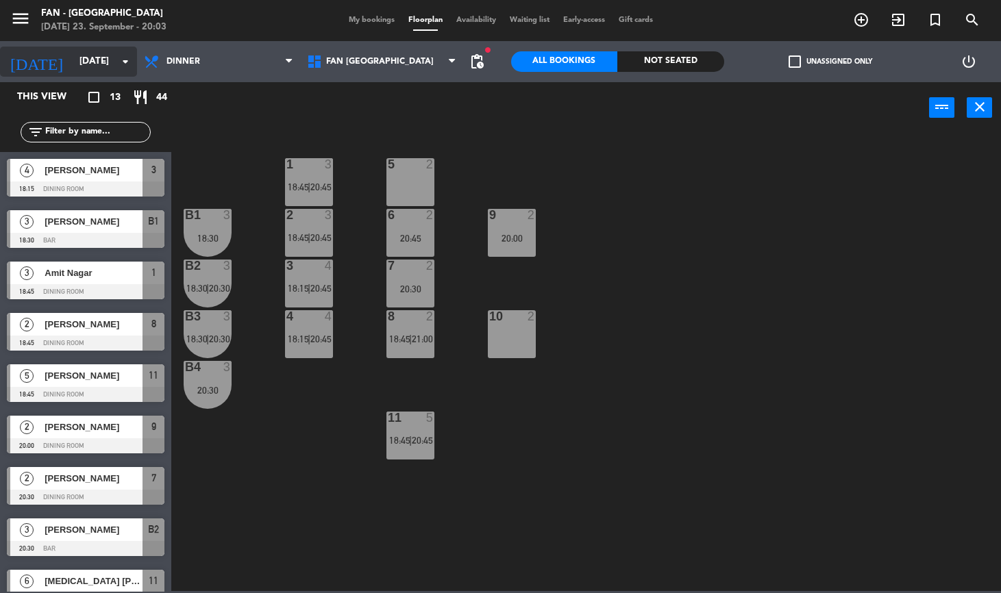
click at [73, 62] on input "[DATE]" at bounding box center [134, 61] width 122 height 25
click at [104, 66] on input "[DATE]" at bounding box center [134, 61] width 122 height 25
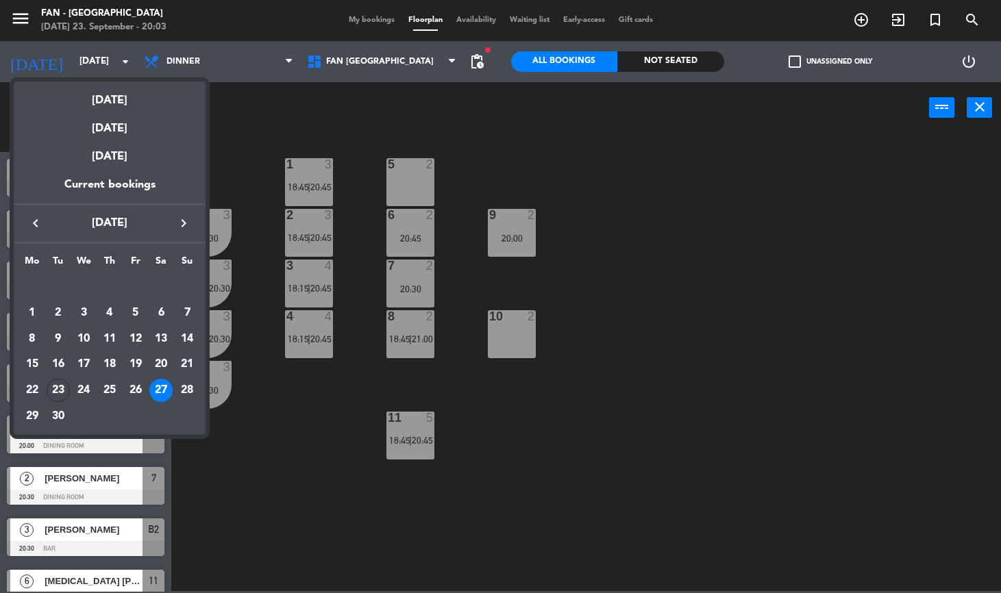
click at [181, 221] on icon "keyboard_arrow_right" at bounding box center [183, 223] width 16 height 16
click at [136, 314] on div "3" at bounding box center [135, 312] width 23 height 23
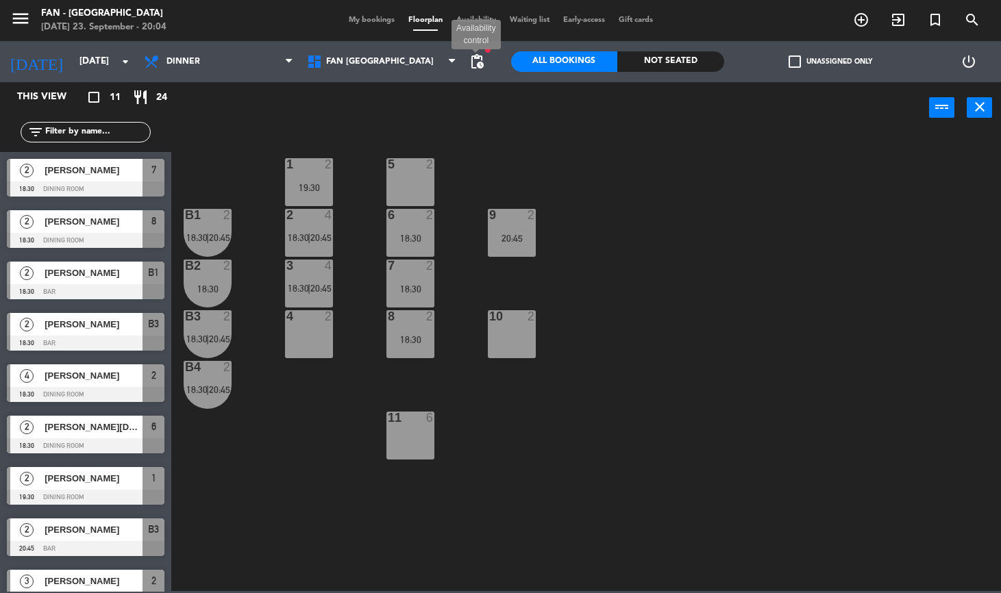
click at [480, 65] on span "pending_actions" at bounding box center [477, 61] width 16 height 16
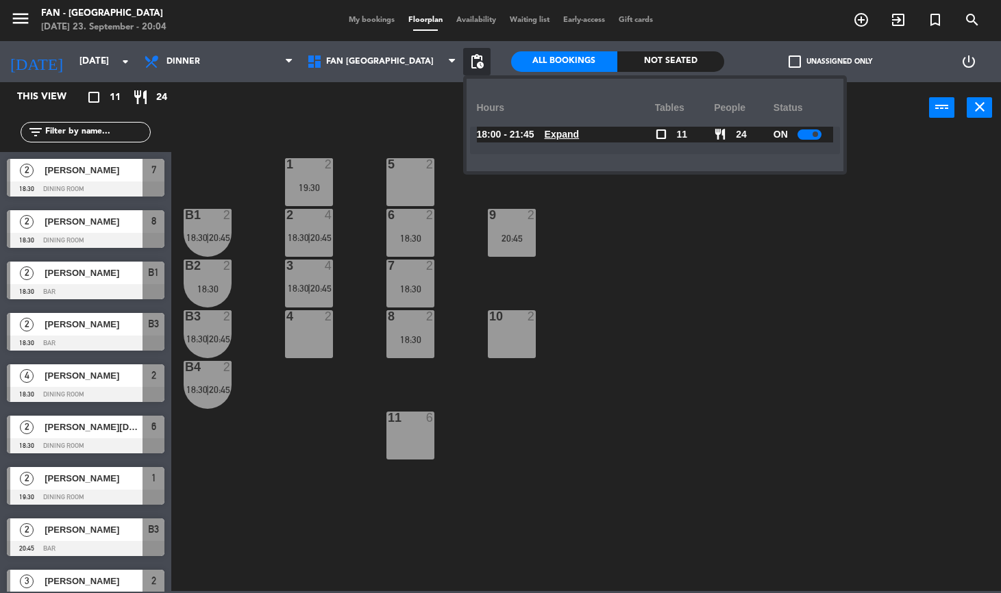
click at [805, 135] on div at bounding box center [809, 134] width 24 height 10
click at [77, 73] on input "[DATE]" at bounding box center [134, 61] width 122 height 25
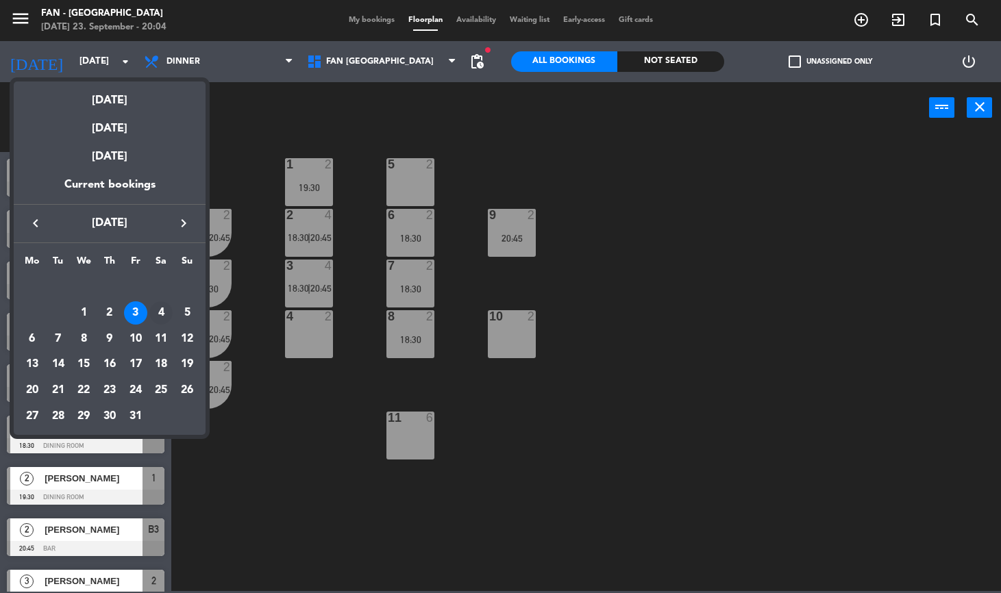
click at [158, 314] on div "4" at bounding box center [160, 312] width 23 height 23
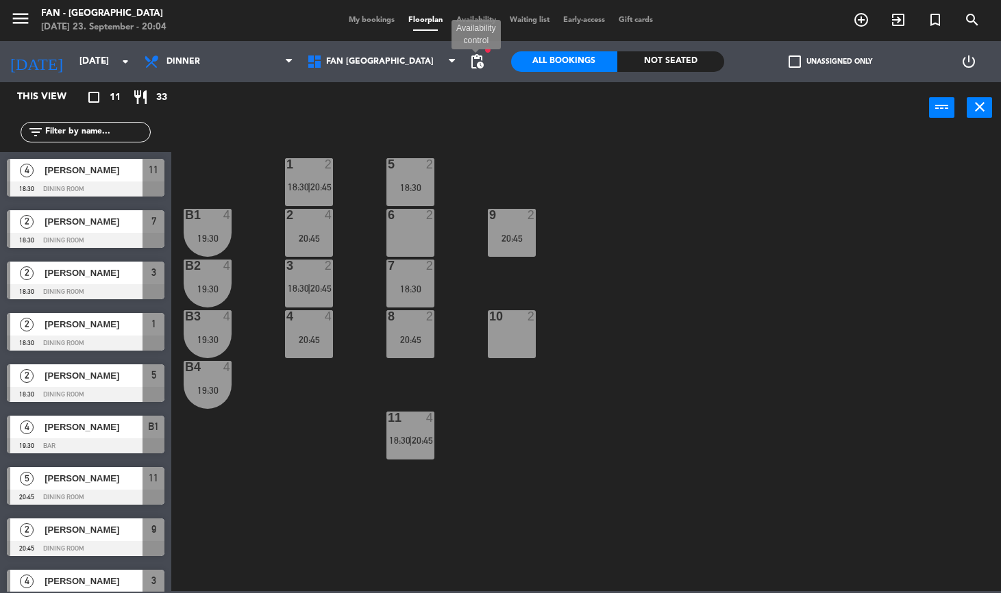
click at [473, 63] on span "pending_actions" at bounding box center [477, 61] width 16 height 16
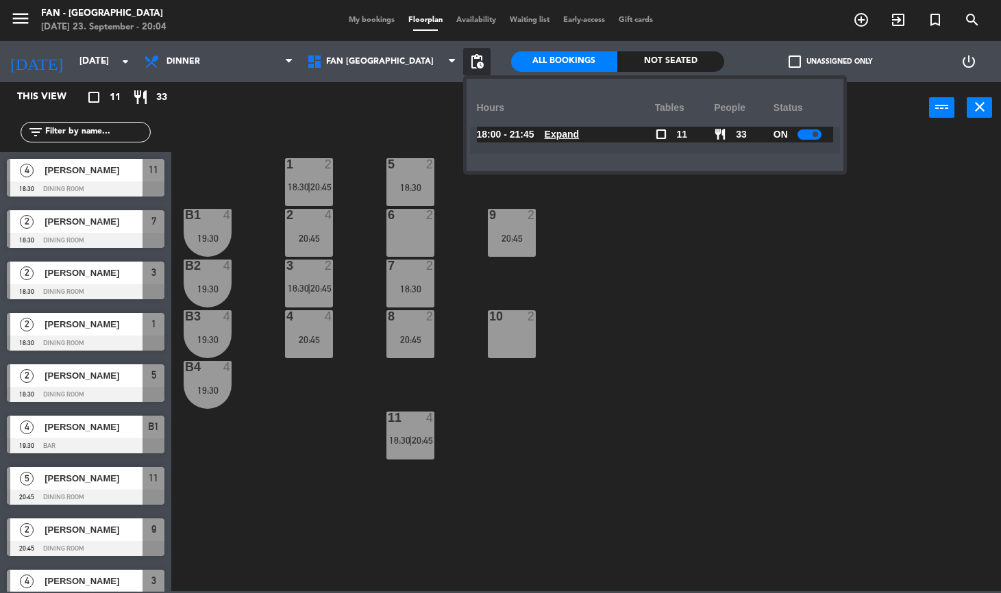
click at [810, 137] on div at bounding box center [809, 134] width 24 height 10
click at [482, 62] on span "pending_actions" at bounding box center [477, 61] width 16 height 16
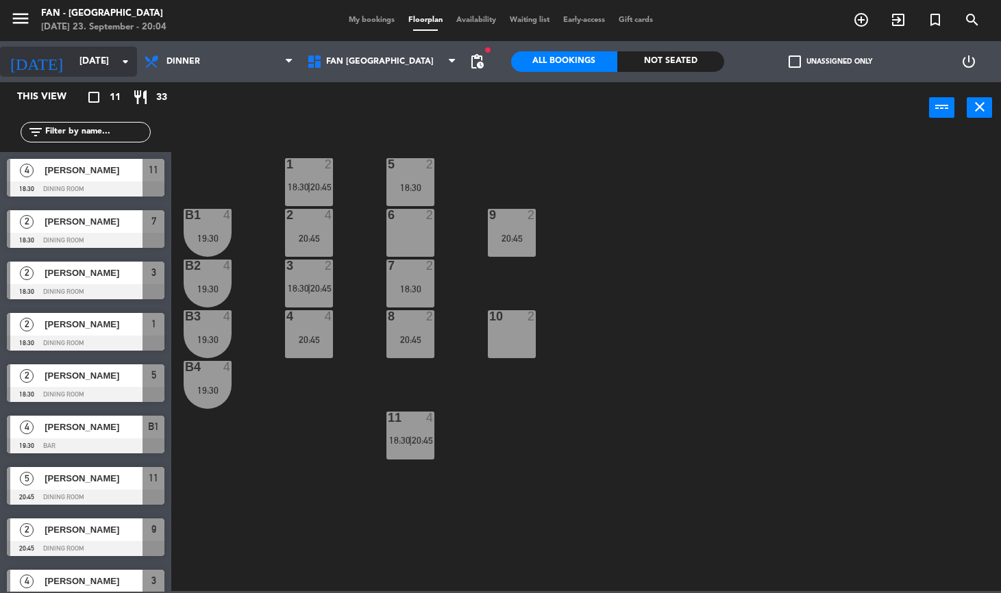
click at [77, 63] on input "[DATE]" at bounding box center [134, 61] width 122 height 25
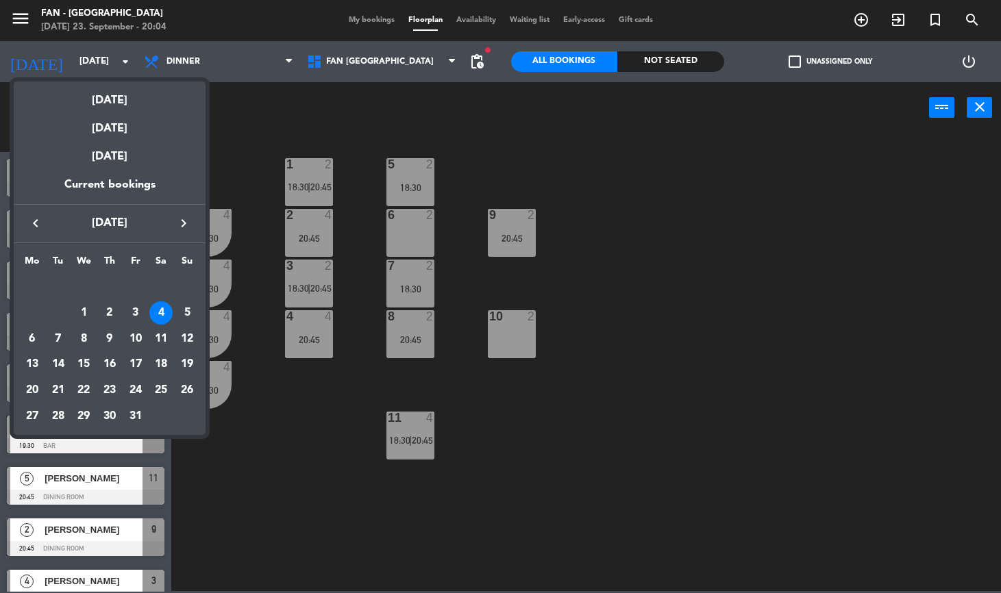
click at [278, 137] on div at bounding box center [500, 296] width 1001 height 593
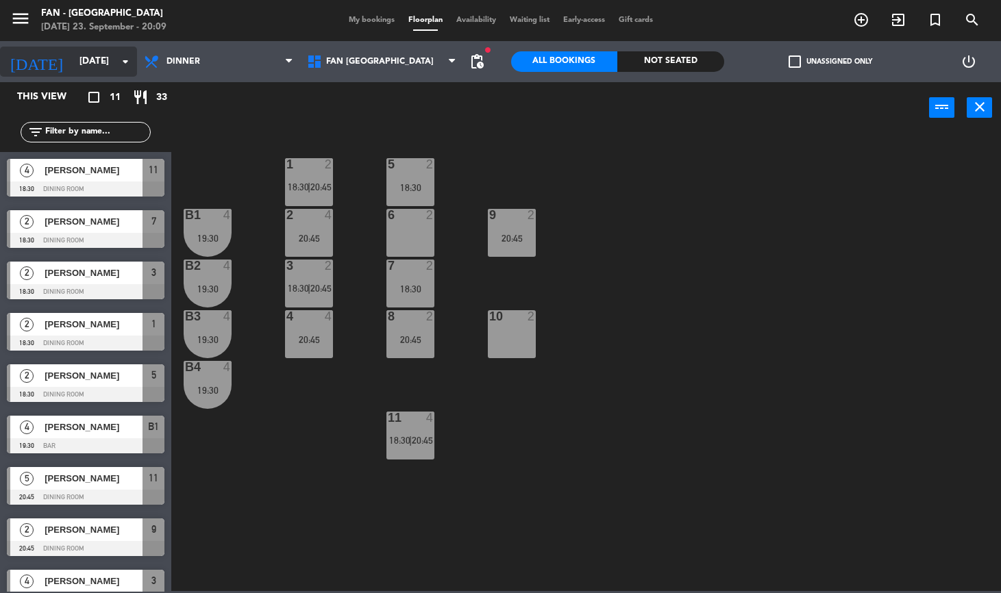
click at [105, 56] on input "[DATE]" at bounding box center [134, 61] width 122 height 25
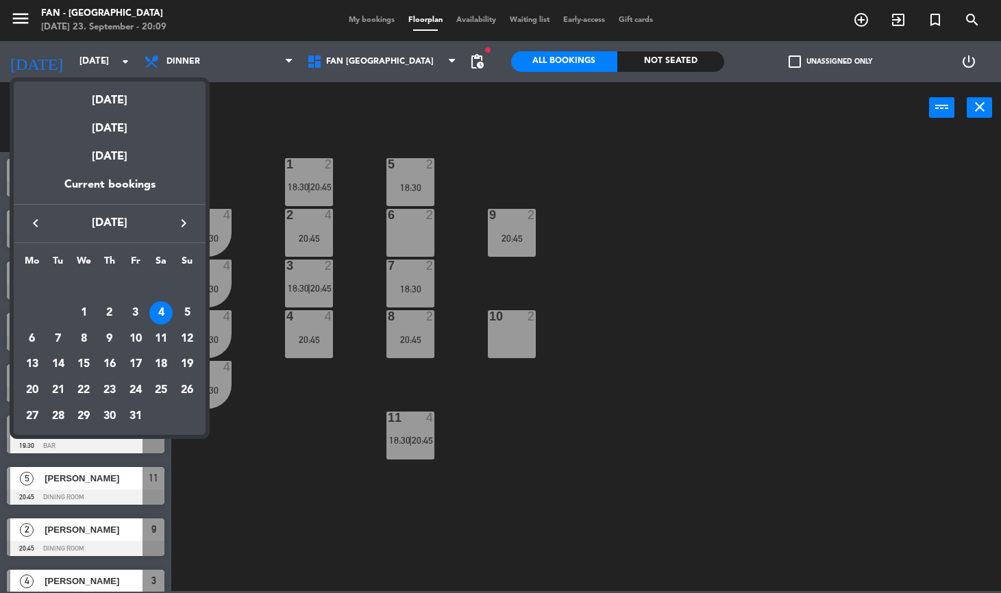
click at [37, 232] on div "keyboard_arrow_left [DATE] keyboard_arrow_right" at bounding box center [110, 223] width 192 height 38
click at [37, 226] on icon "keyboard_arrow_left" at bounding box center [35, 223] width 16 height 16
click at [163, 390] on div "27" at bounding box center [160, 390] width 23 height 23
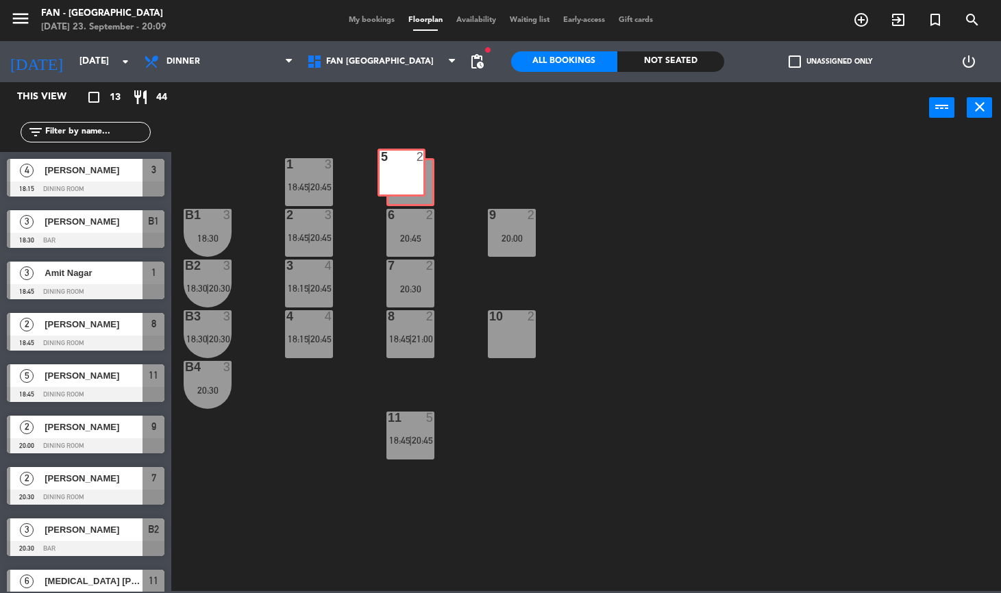
click at [409, 163] on div "5 2 5 2" at bounding box center [410, 182] width 48 height 48
click at [482, 59] on span "pending_actions" at bounding box center [477, 61] width 16 height 16
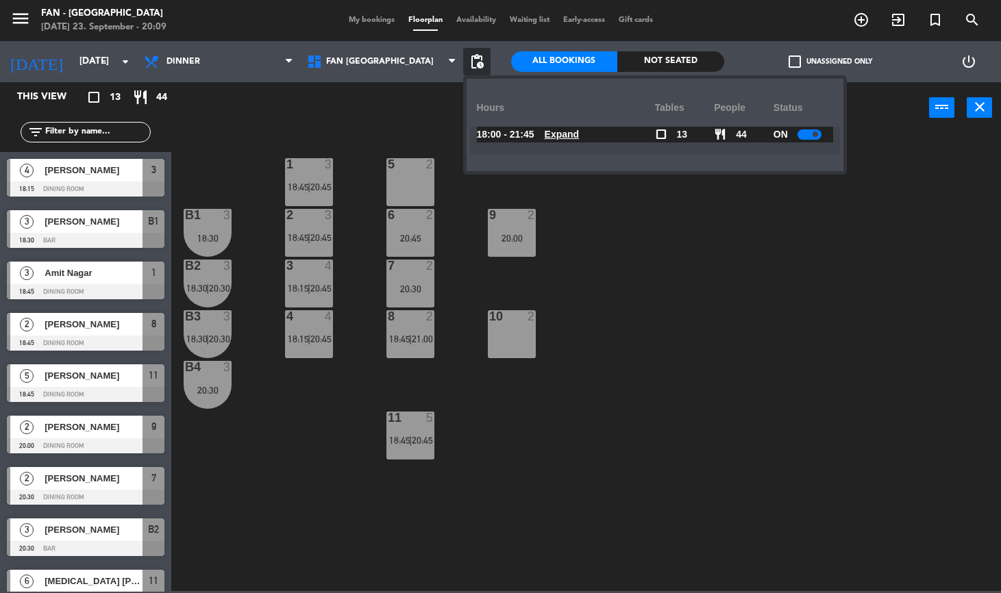
click at [551, 132] on u "Expand" at bounding box center [562, 134] width 35 height 11
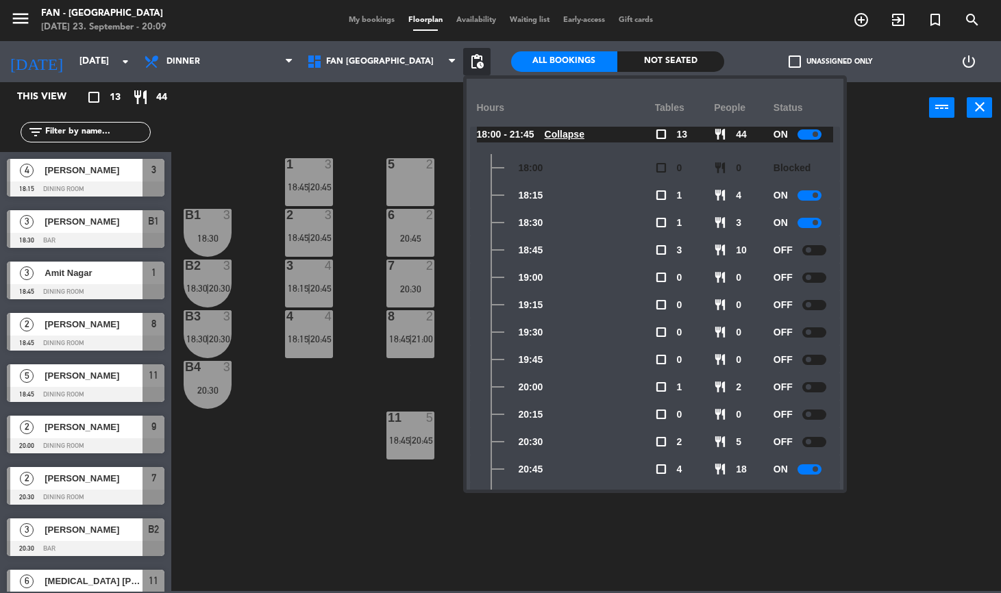
click at [446, 388] on div "1 3 18:45 | 20:45 5 2 B1 3 18:30 2 3 18:45 | 20:45 9 2 20:00 6 2 20:45 B2 3 18:…" at bounding box center [591, 362] width 819 height 457
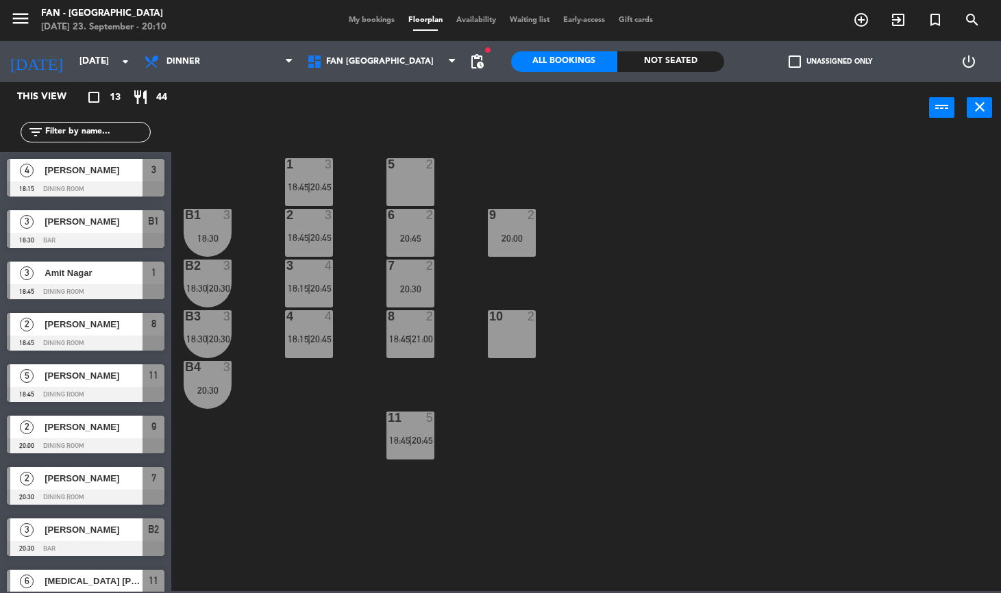
click at [86, 77] on div "[DATE] [DATE] arrow_drop_down" at bounding box center [68, 61] width 137 height 41
click at [95, 60] on input "[DATE]" at bounding box center [134, 61] width 122 height 25
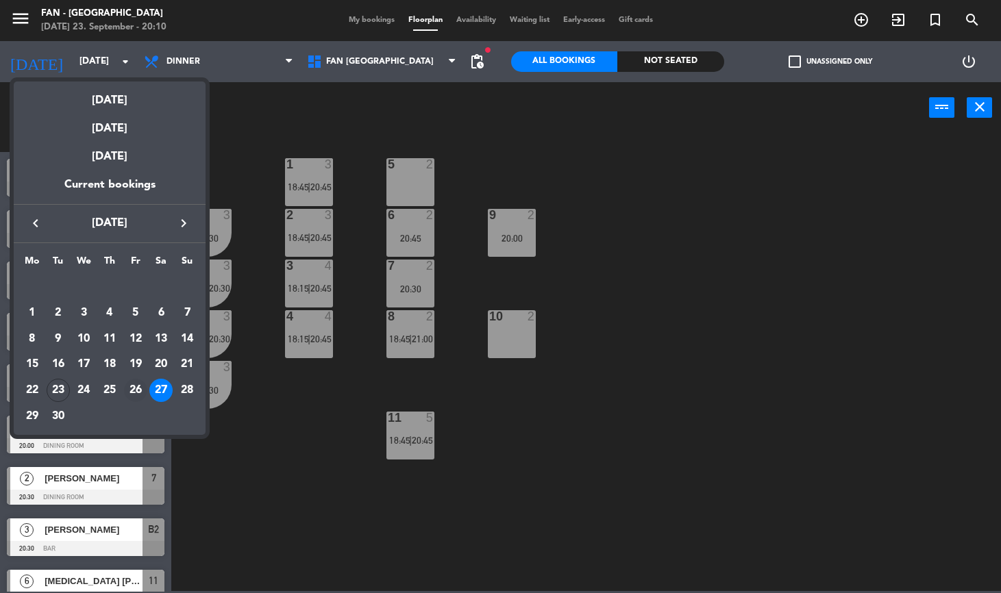
click at [140, 391] on div "26" at bounding box center [135, 390] width 23 height 23
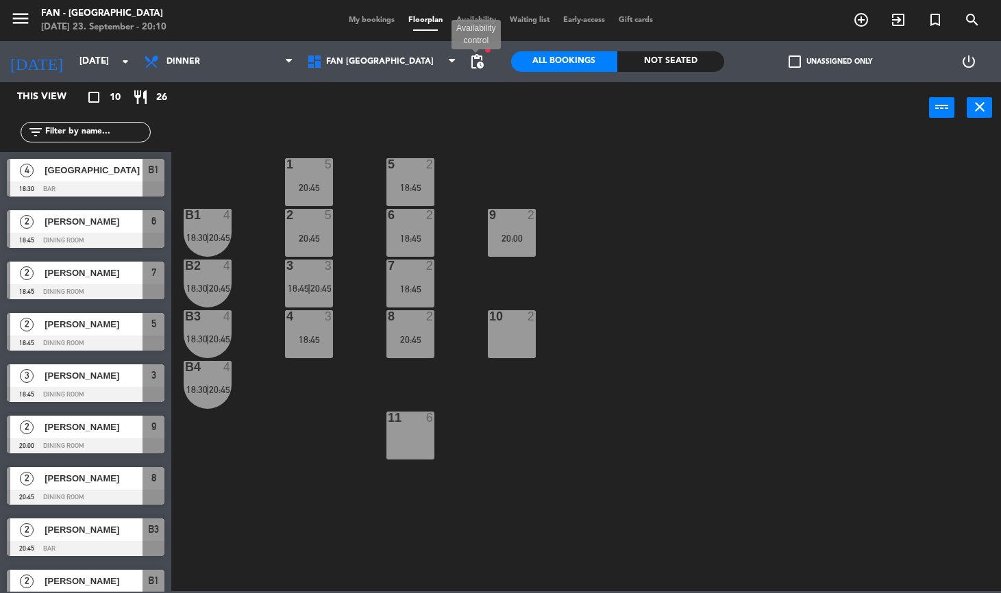
click at [479, 62] on span "pending_actions" at bounding box center [477, 61] width 16 height 16
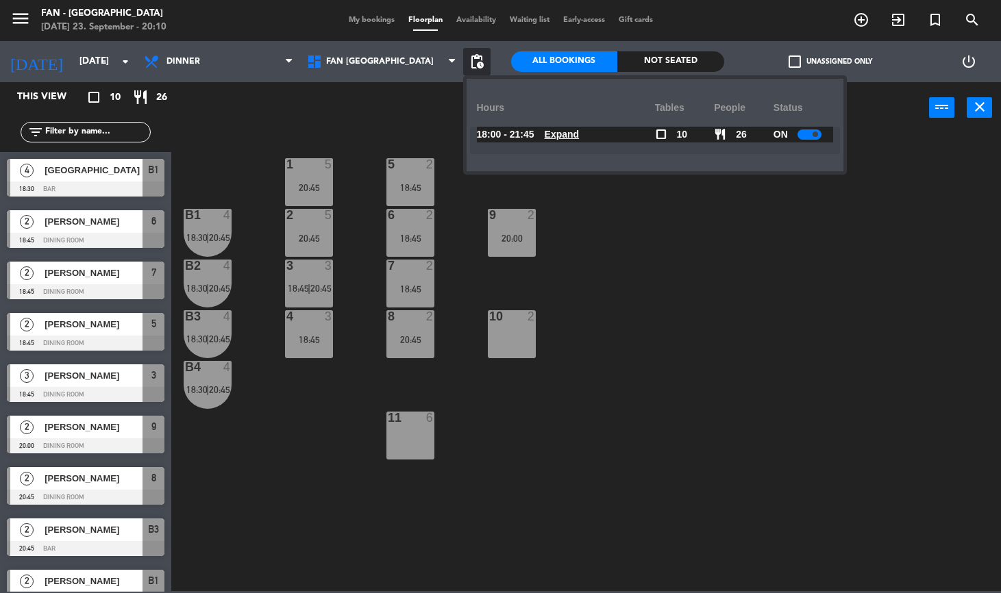
click at [569, 132] on u "Expand" at bounding box center [562, 134] width 35 height 11
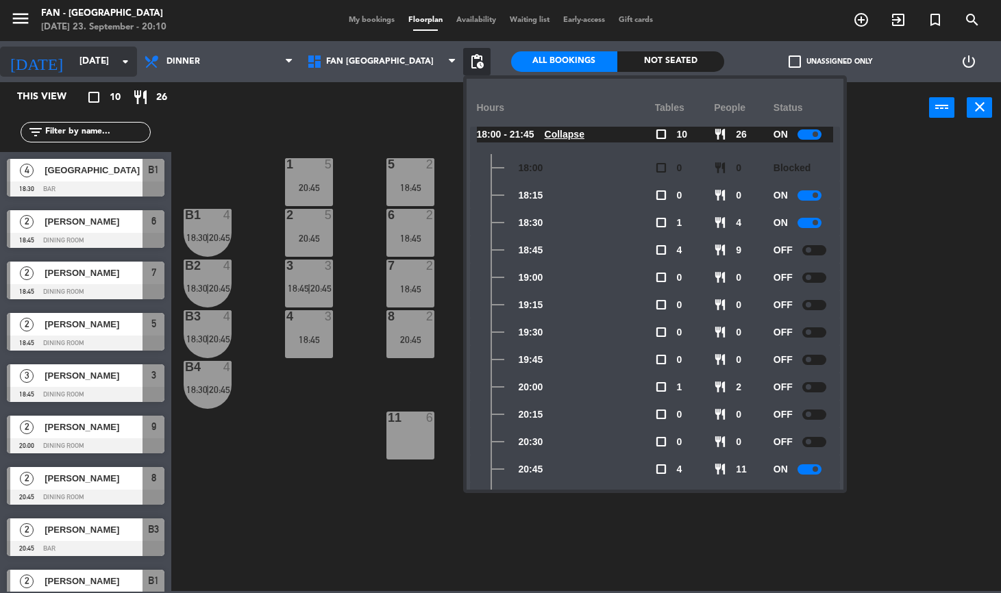
click at [91, 62] on input "[DATE]" at bounding box center [134, 61] width 122 height 25
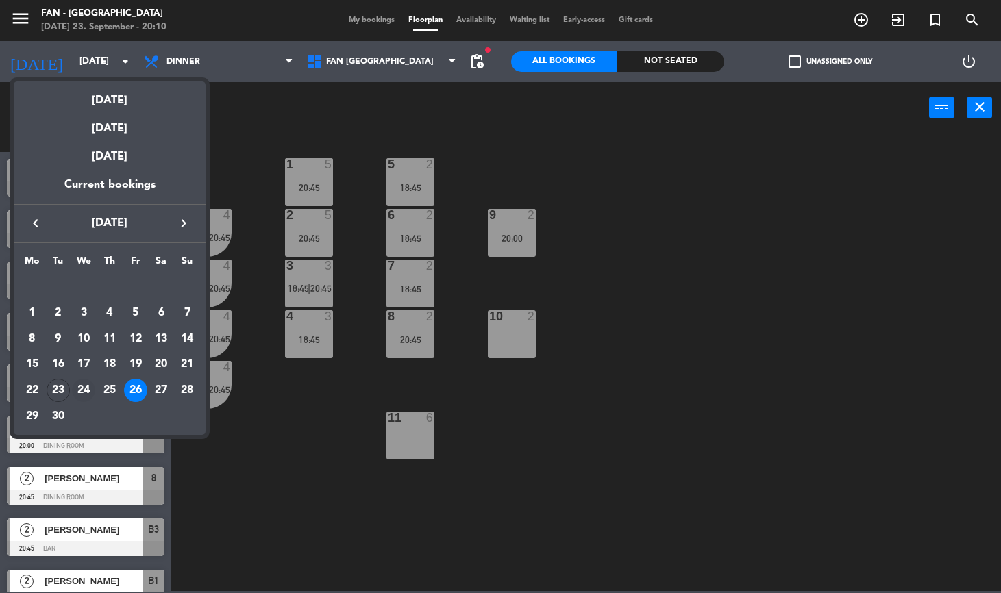
click at [87, 386] on div "24" at bounding box center [83, 390] width 23 height 23
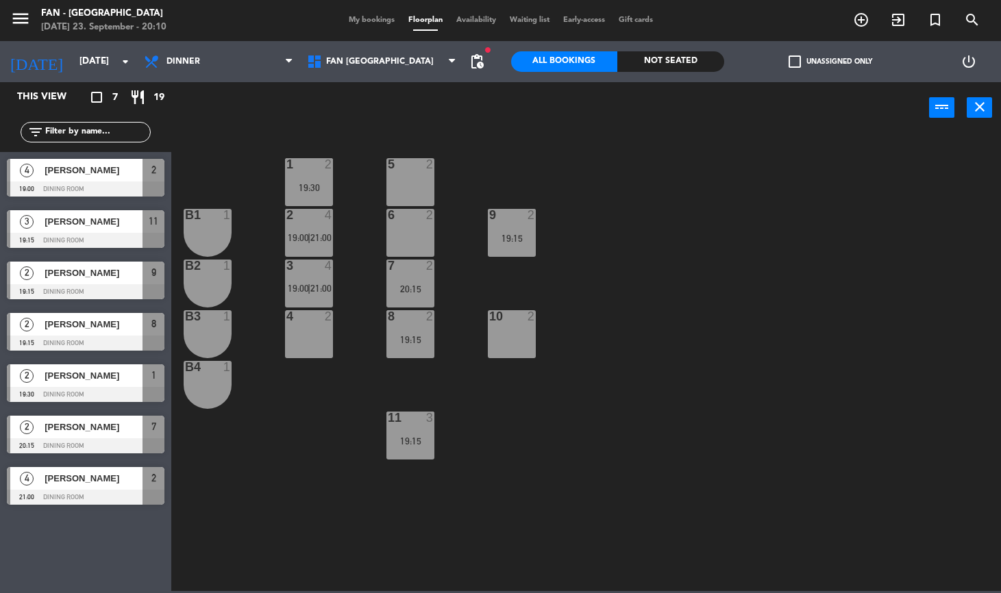
click at [475, 58] on span "pending_actions" at bounding box center [477, 61] width 16 height 16
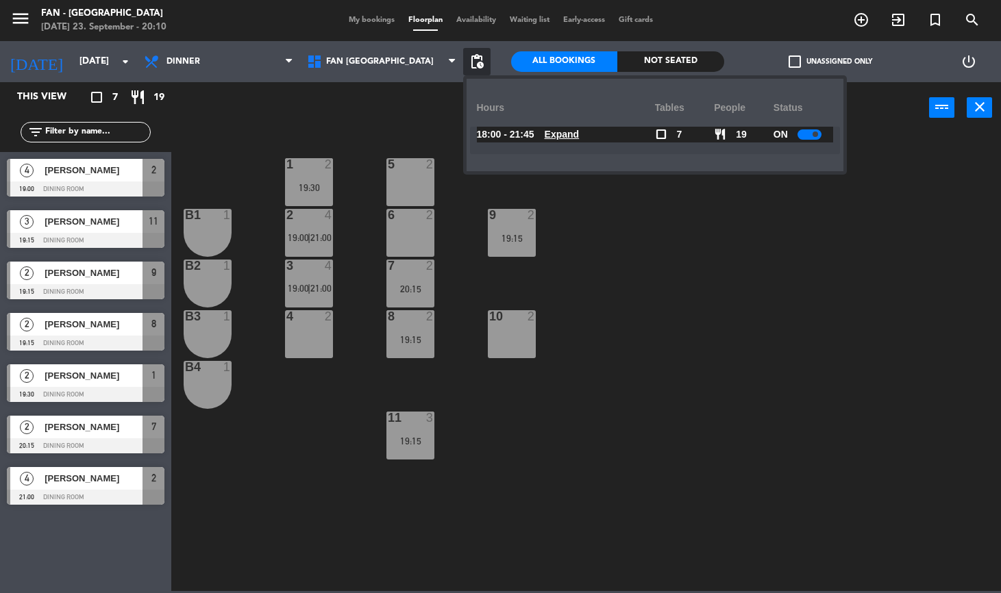
click at [558, 131] on u "Expand" at bounding box center [562, 134] width 35 height 11
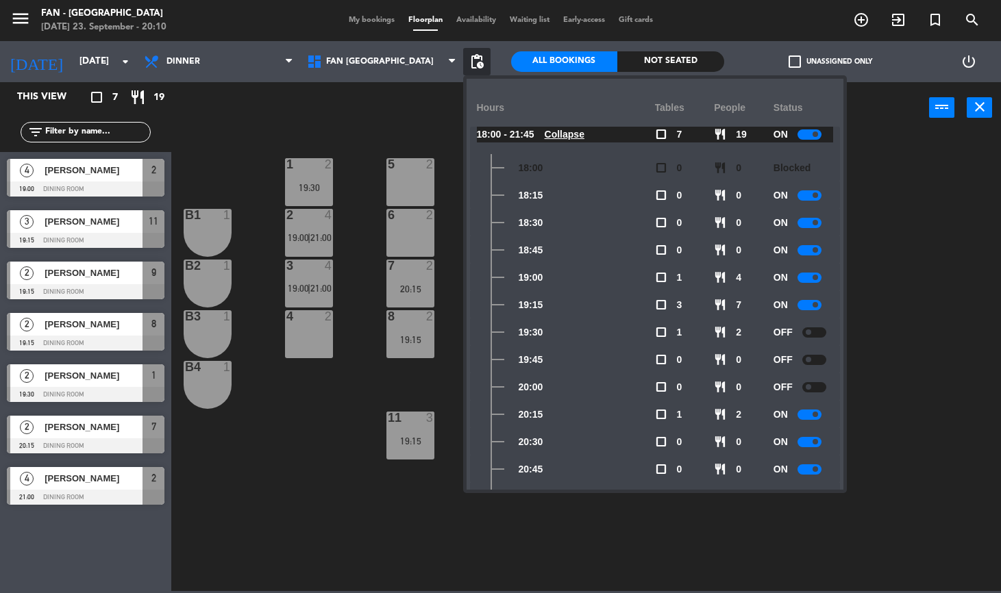
click at [810, 339] on div "OFF" at bounding box center [803, 332] width 60 height 27
click at [815, 356] on div at bounding box center [814, 360] width 24 height 10
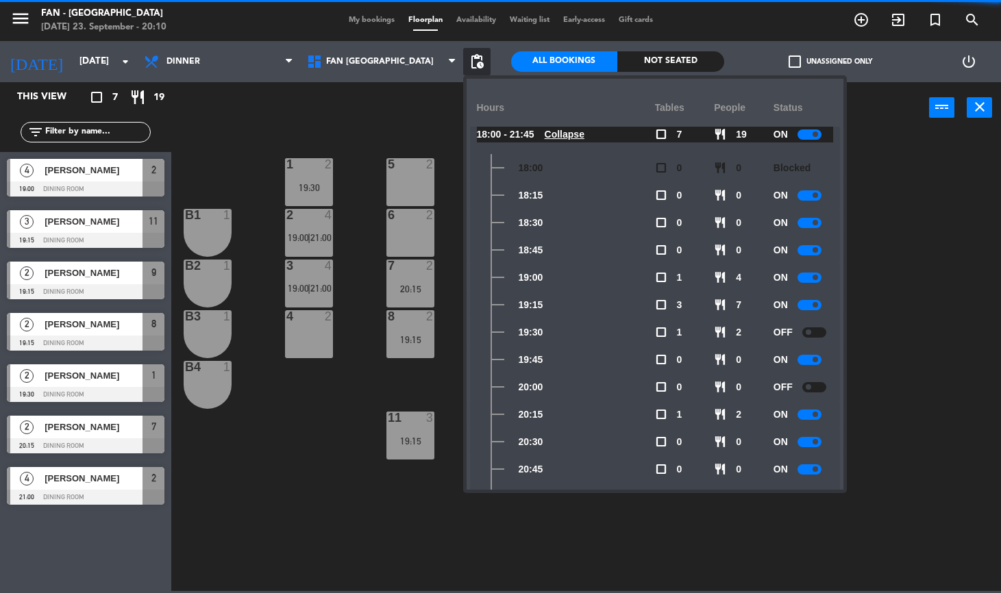
click at [815, 339] on div "OFF" at bounding box center [803, 332] width 60 height 27
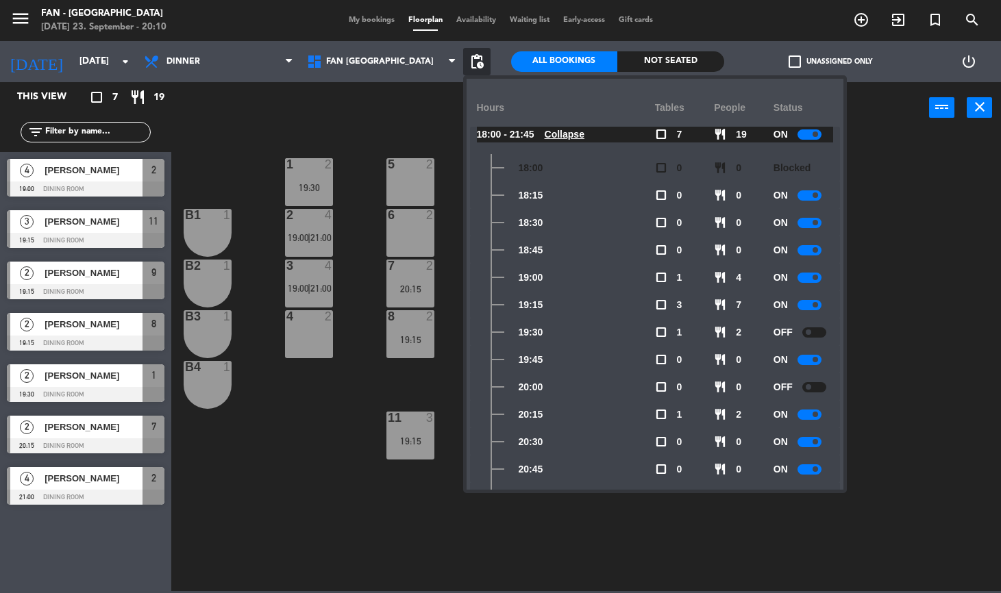
click at [815, 339] on div "OFF" at bounding box center [803, 332] width 60 height 27
click at [815, 337] on div "OFF" at bounding box center [803, 332] width 60 height 27
click at [816, 332] on div at bounding box center [814, 332] width 24 height 10
click at [814, 388] on div at bounding box center [814, 387] width 24 height 10
click at [87, 66] on input "[DATE]" at bounding box center [134, 61] width 122 height 25
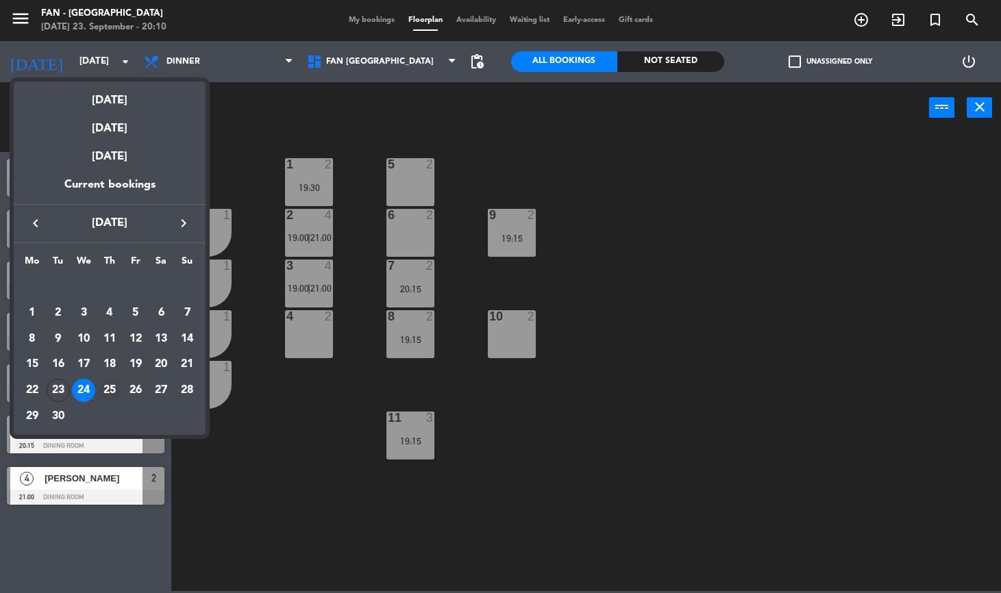
click at [112, 388] on div "25" at bounding box center [109, 390] width 23 height 23
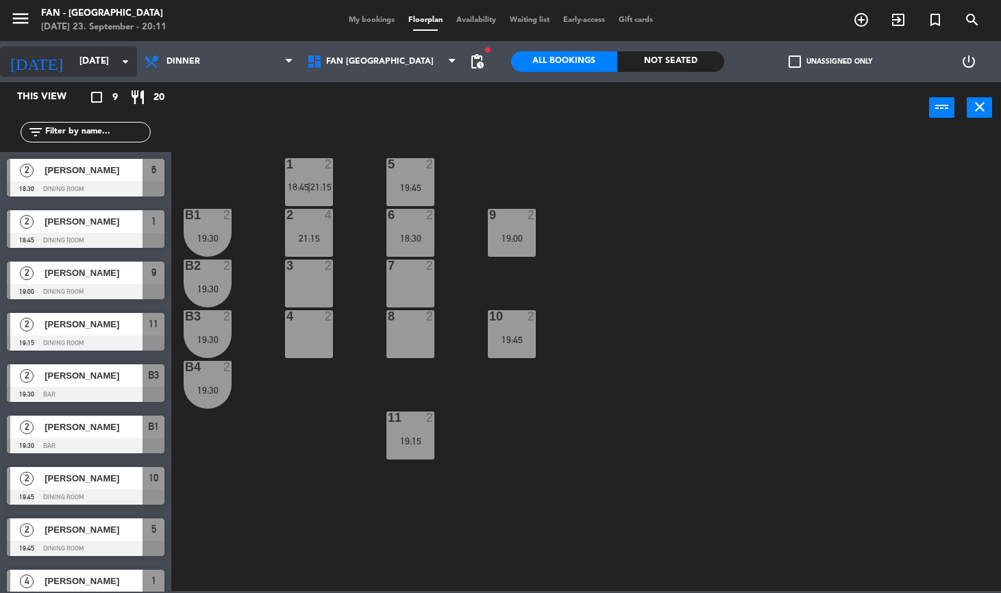
click at [89, 74] on input "[DATE]" at bounding box center [134, 61] width 122 height 25
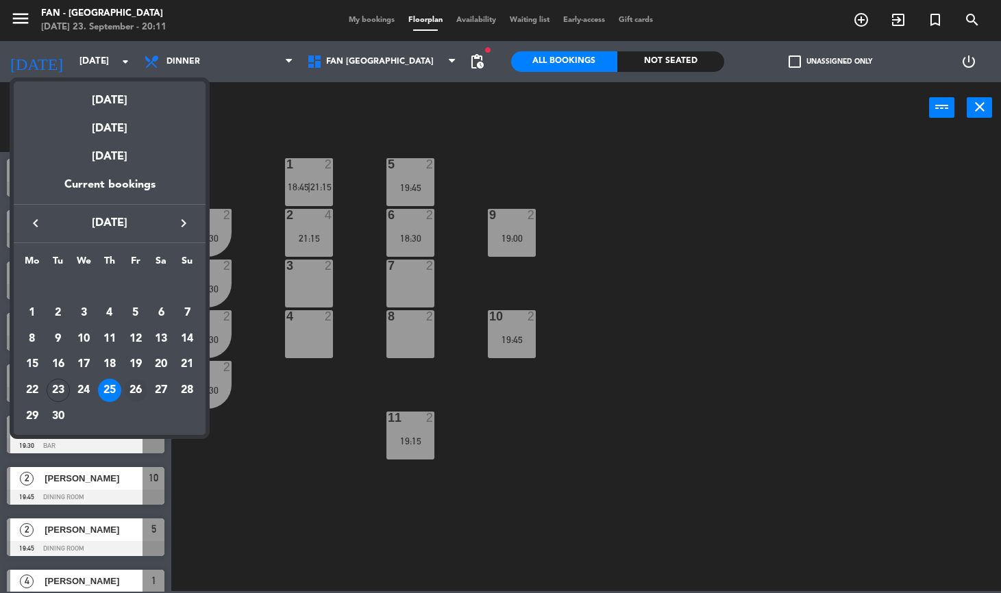
click at [136, 387] on div "26" at bounding box center [135, 390] width 23 height 23
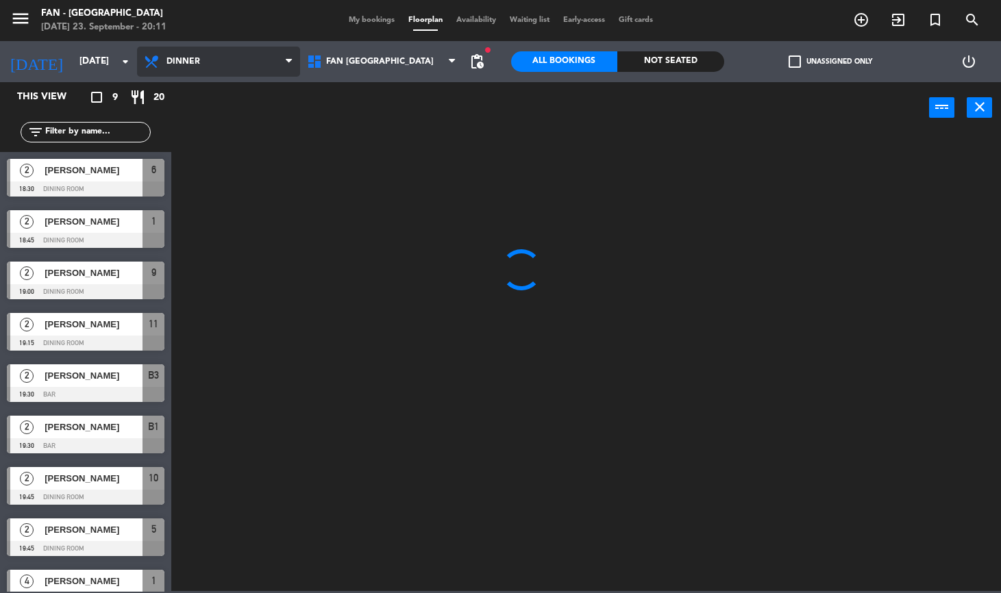
click at [214, 76] on span "Dinner" at bounding box center [218, 62] width 163 height 30
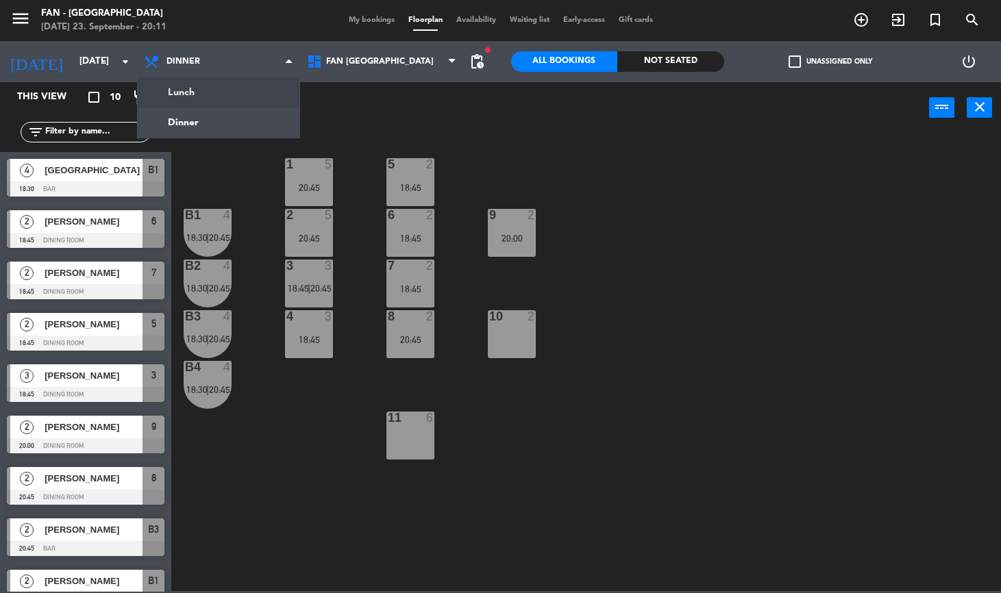
click at [210, 89] on ng-component "menu Fan - [GEOGRAPHIC_DATA] [DATE] 23. September - 20:11 My bookings Floorplan…" at bounding box center [500, 295] width 1001 height 591
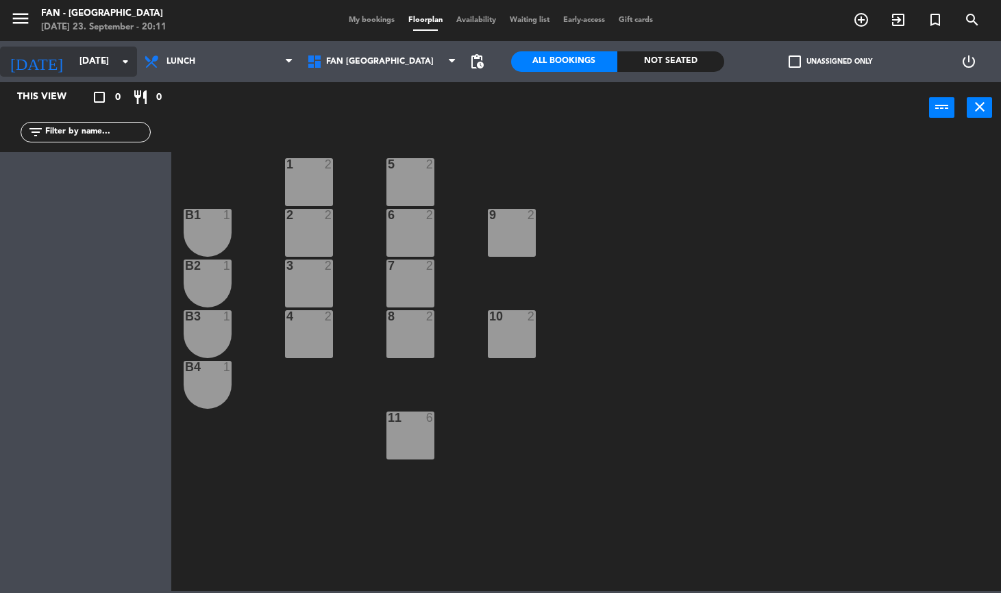
click at [73, 67] on input "[DATE]" at bounding box center [134, 61] width 122 height 25
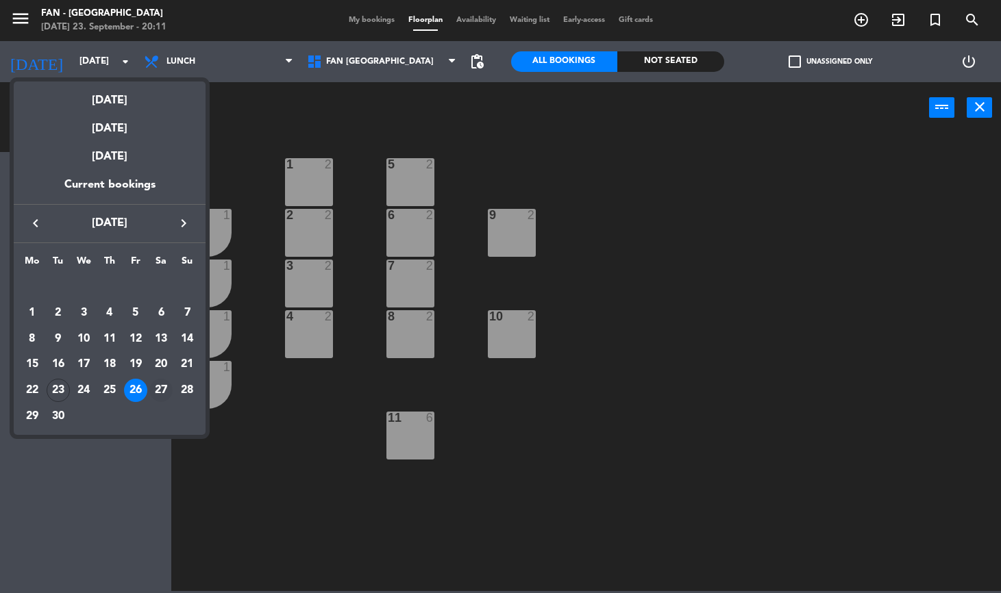
click at [160, 386] on div "27" at bounding box center [160, 390] width 23 height 23
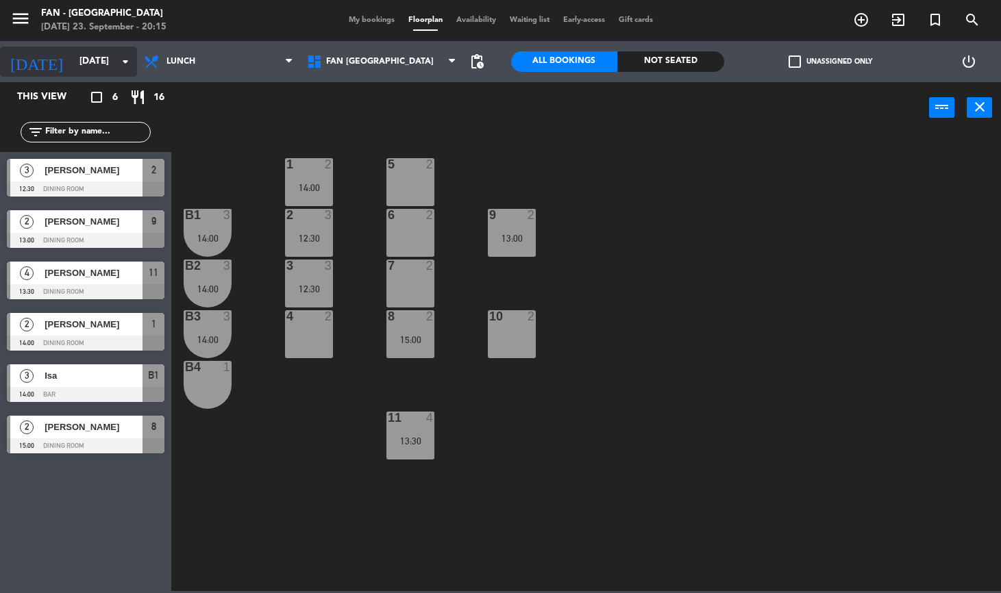
click at [73, 52] on input "[DATE]" at bounding box center [134, 61] width 122 height 25
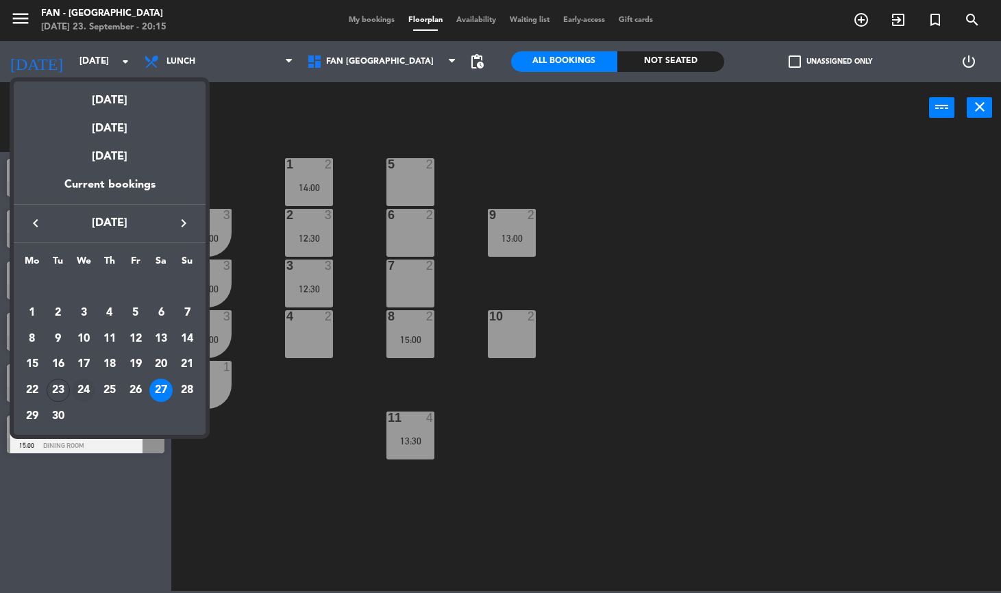
click at [85, 390] on div "24" at bounding box center [83, 390] width 23 height 23
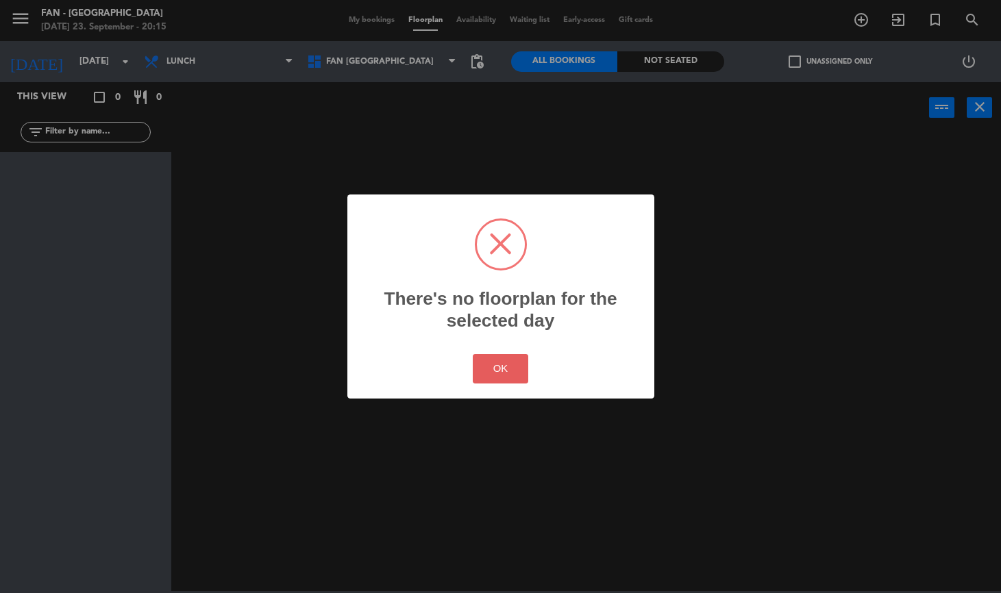
click at [517, 379] on button "OK" at bounding box center [500, 368] width 55 height 29
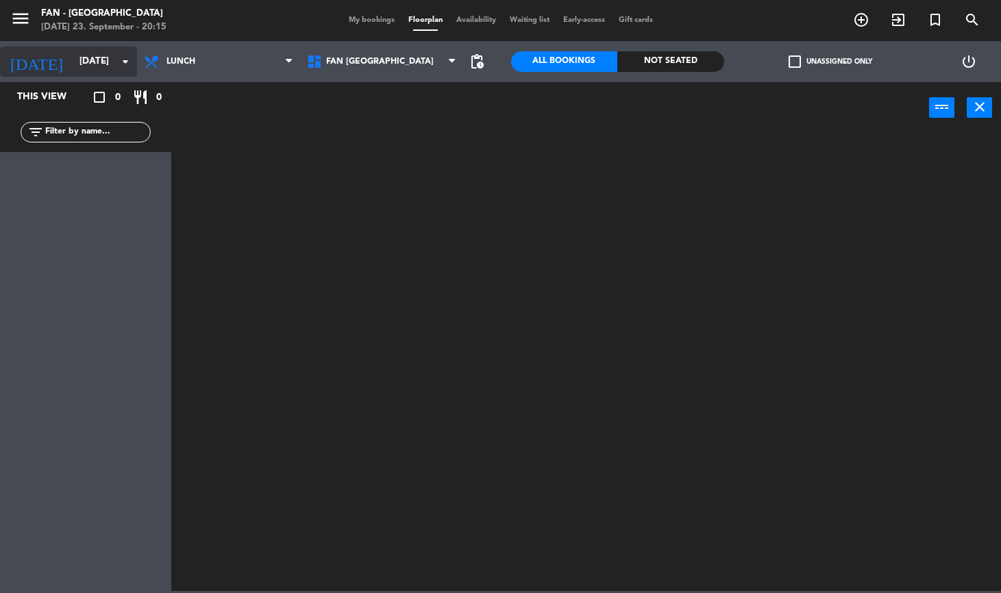
click at [73, 55] on input "[DATE]" at bounding box center [134, 61] width 122 height 25
click at [220, 77] on div "Lunch Dinner Lunch Lunch Dinner" at bounding box center [218, 61] width 163 height 41
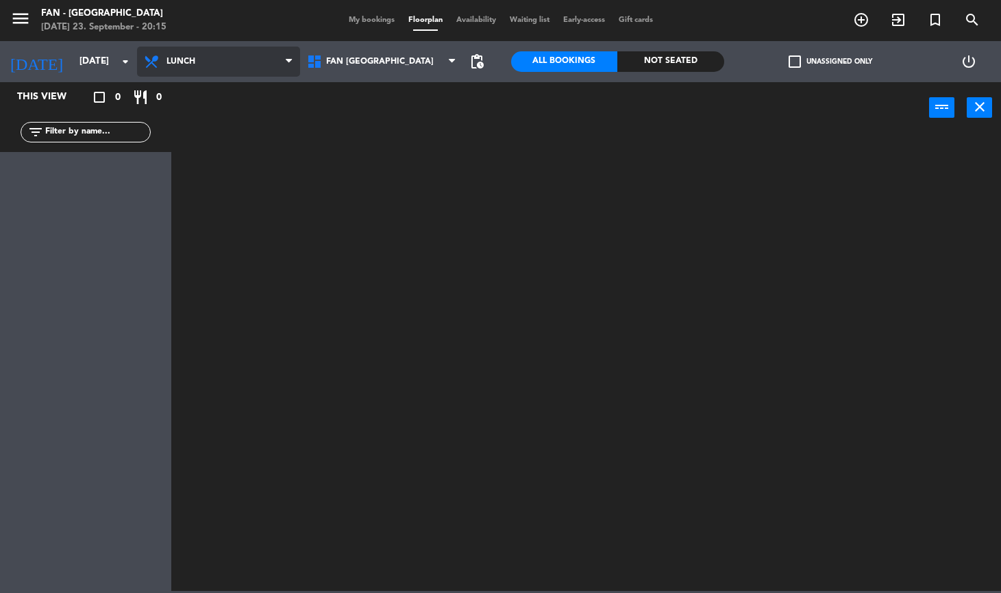
click at [228, 62] on span "Lunch" at bounding box center [218, 62] width 163 height 30
click at [190, 132] on ng-component "menu Fan - [GEOGRAPHIC_DATA] [DATE] 23. September - 20:15 My bookings Floorplan…" at bounding box center [500, 295] width 1001 height 591
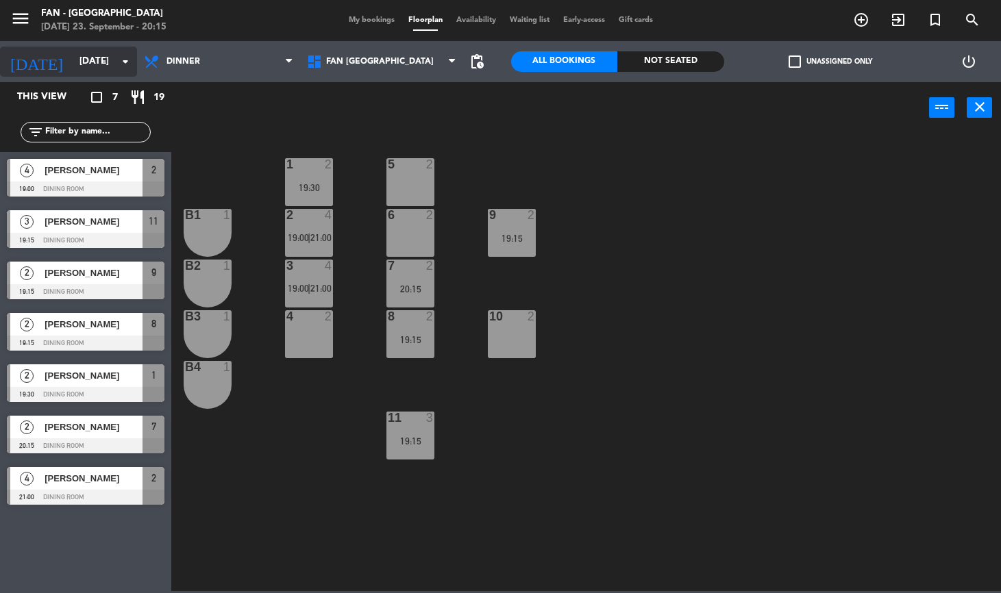
click at [77, 56] on input "[DATE]" at bounding box center [134, 61] width 122 height 25
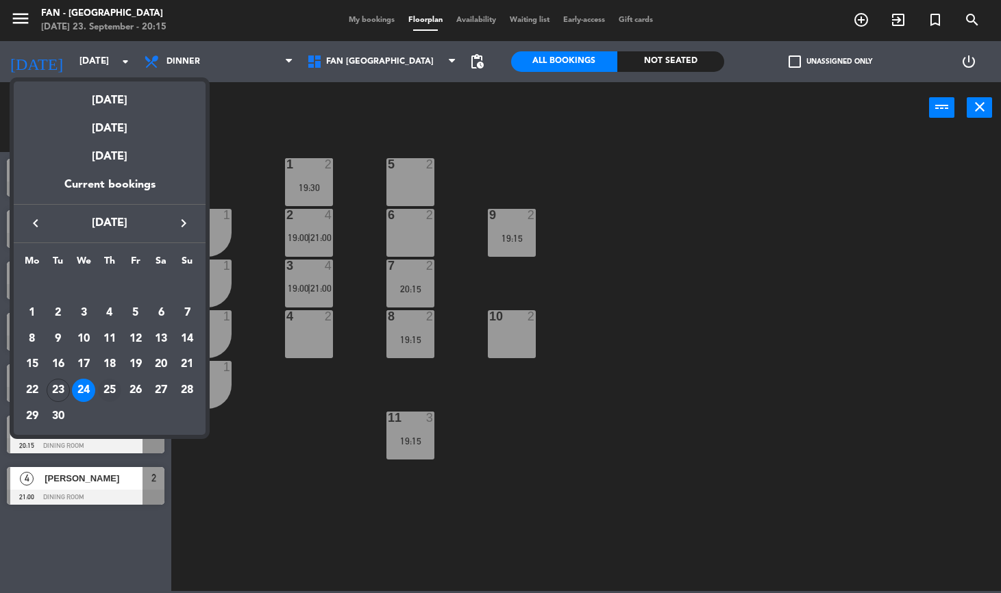
click at [110, 390] on div "25" at bounding box center [109, 390] width 23 height 23
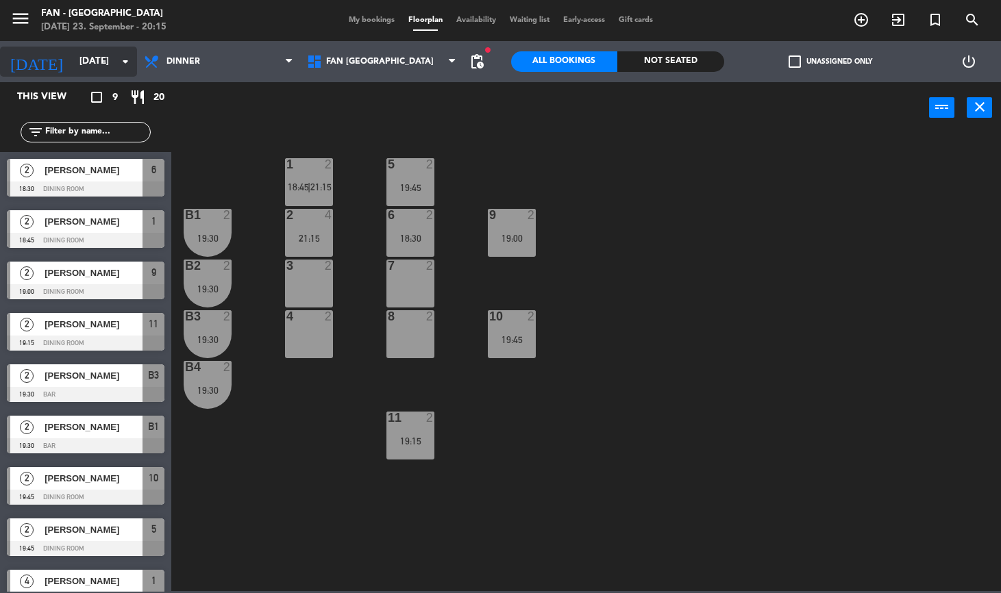
click at [73, 56] on input "[DATE]" at bounding box center [134, 61] width 122 height 25
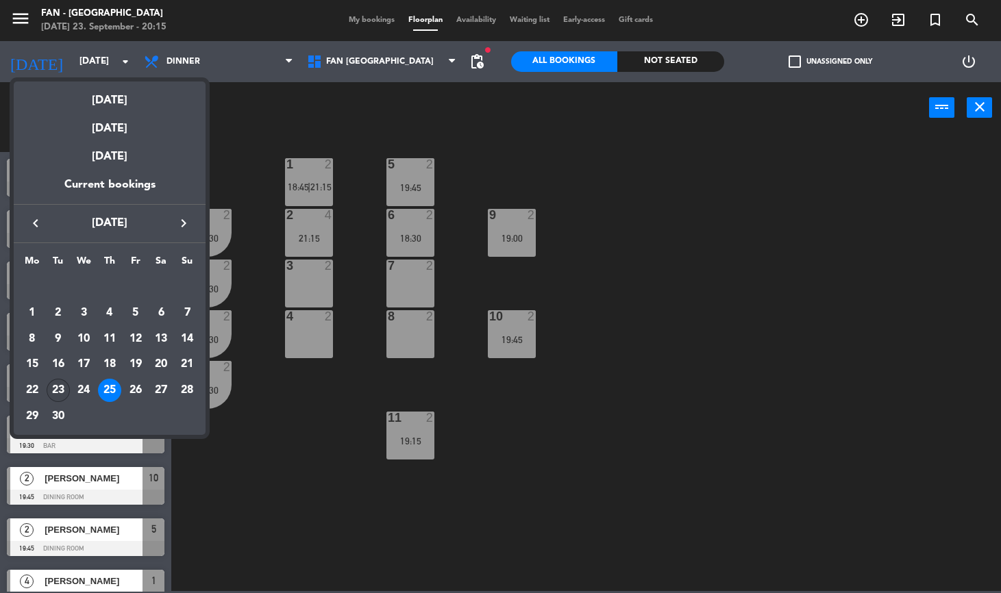
click at [60, 388] on div "23" at bounding box center [58, 390] width 23 height 23
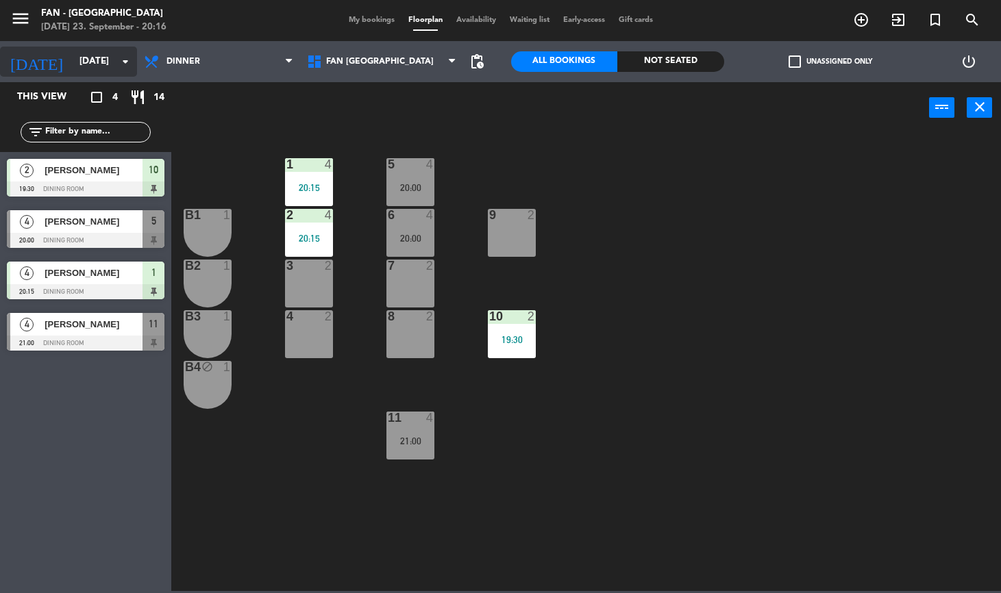
click at [73, 54] on input "[DATE]" at bounding box center [134, 61] width 122 height 25
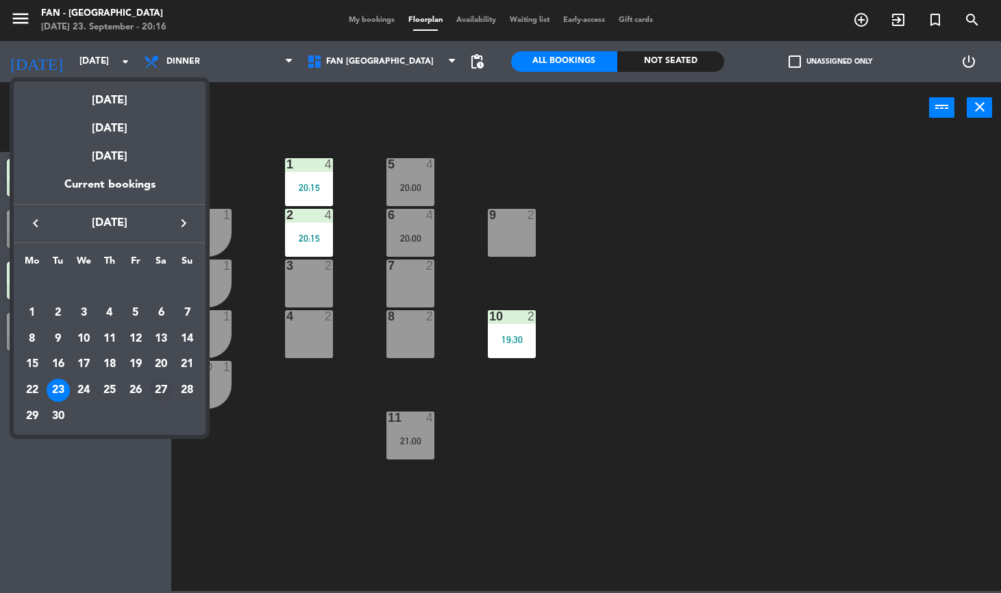
click at [158, 386] on div "27" at bounding box center [160, 390] width 23 height 23
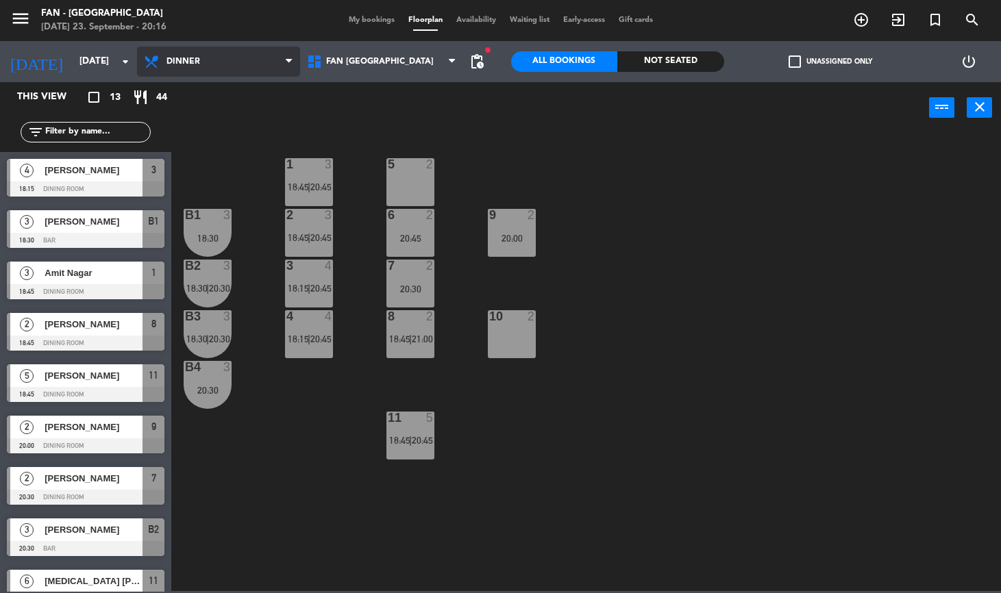
click at [245, 54] on span "Dinner" at bounding box center [218, 62] width 163 height 30
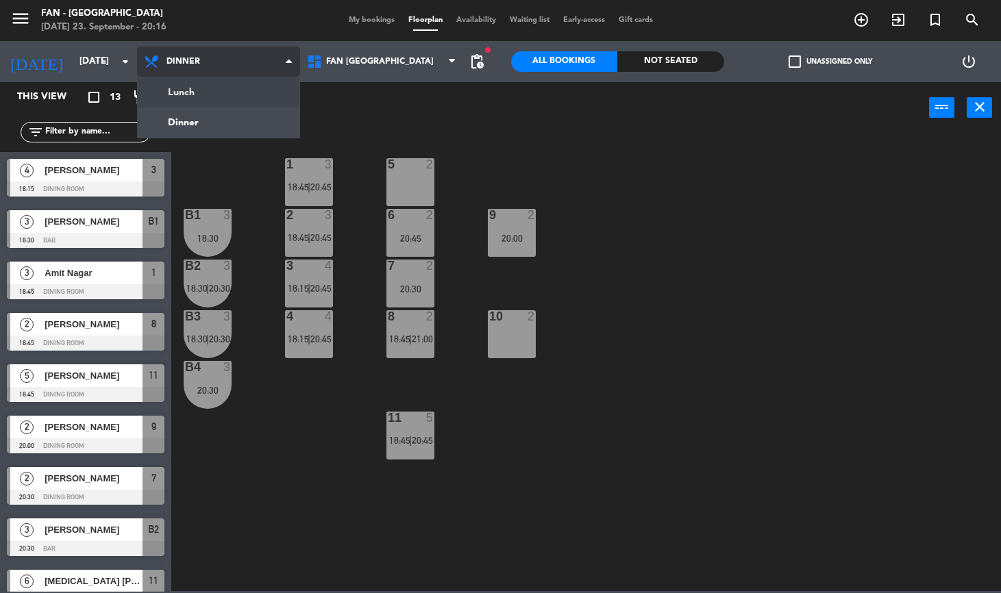
click at [224, 84] on ng-component "menu Fan - [GEOGRAPHIC_DATA] [DATE] 23. September - 20:16 My bookings Floorplan…" at bounding box center [500, 295] width 1001 height 591
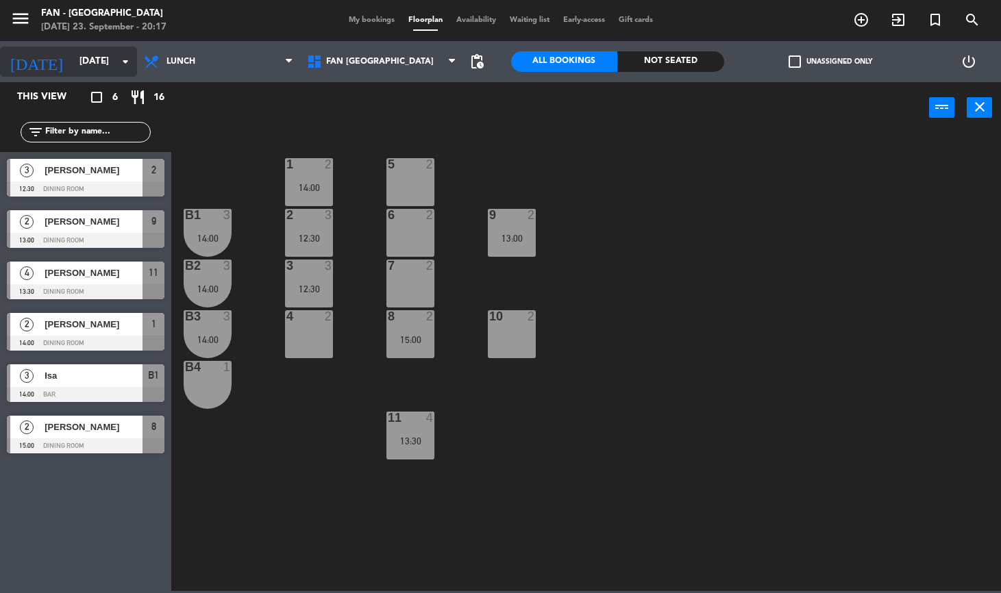
click at [89, 62] on input "[DATE]" at bounding box center [134, 61] width 122 height 25
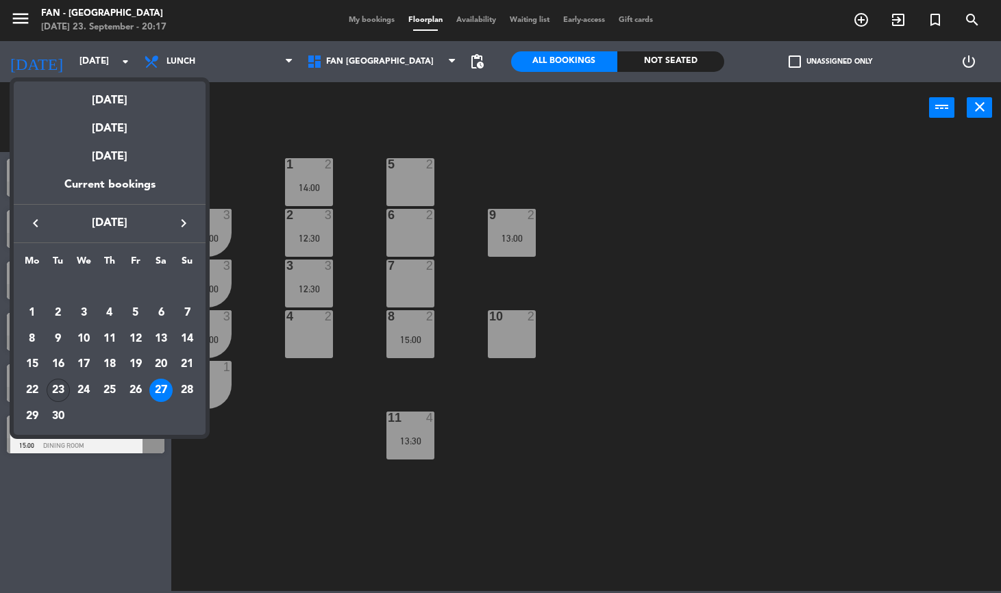
click at [58, 395] on div "23" at bounding box center [58, 390] width 23 height 23
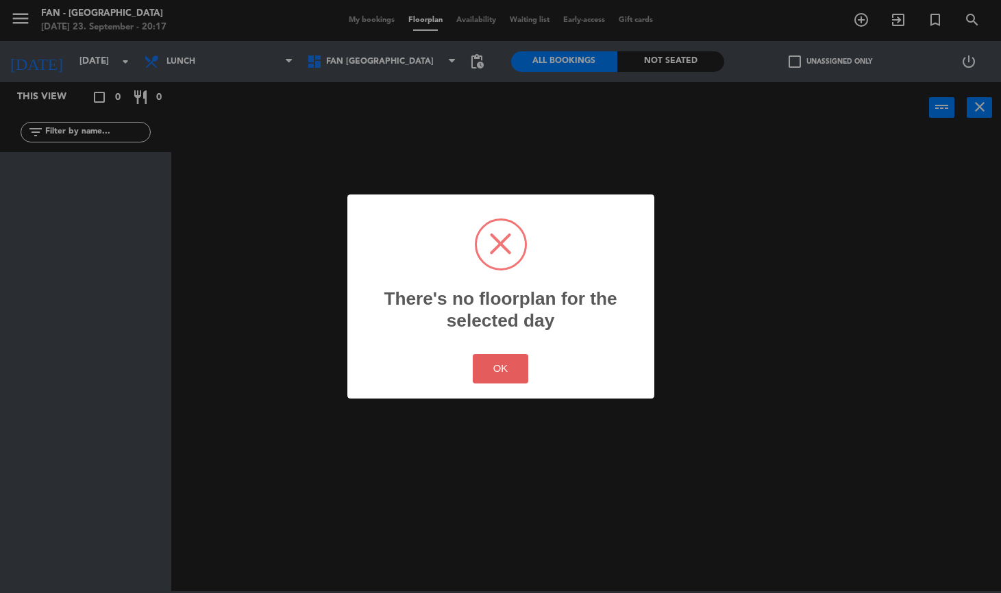
click at [510, 375] on button "OK" at bounding box center [500, 368] width 55 height 29
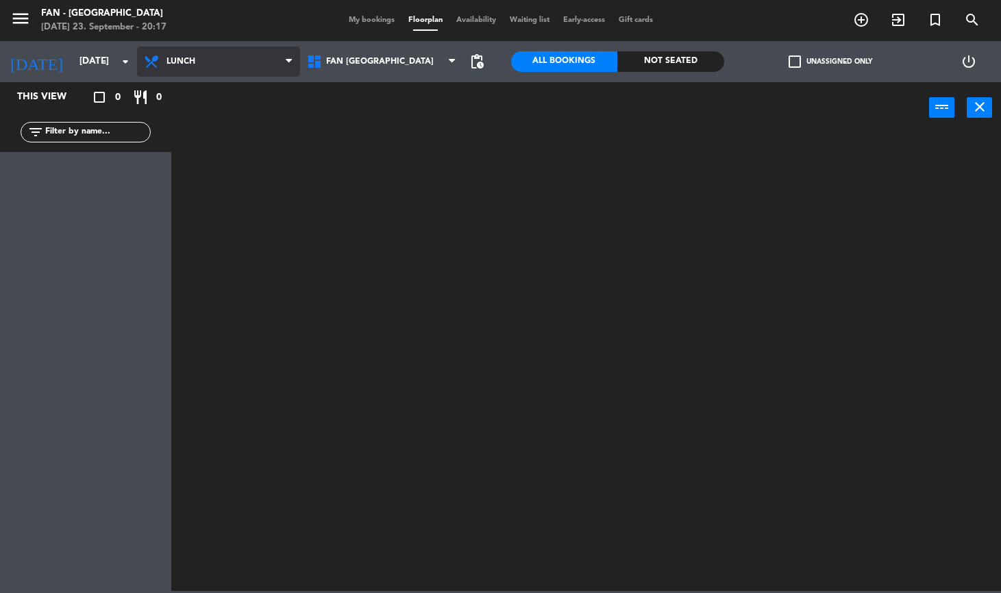
click at [227, 53] on span "Lunch" at bounding box center [218, 62] width 163 height 30
click at [184, 123] on ng-component "menu Fan - [GEOGRAPHIC_DATA] [DATE] 23. September - 20:17 My bookings Floorplan…" at bounding box center [500, 295] width 1001 height 591
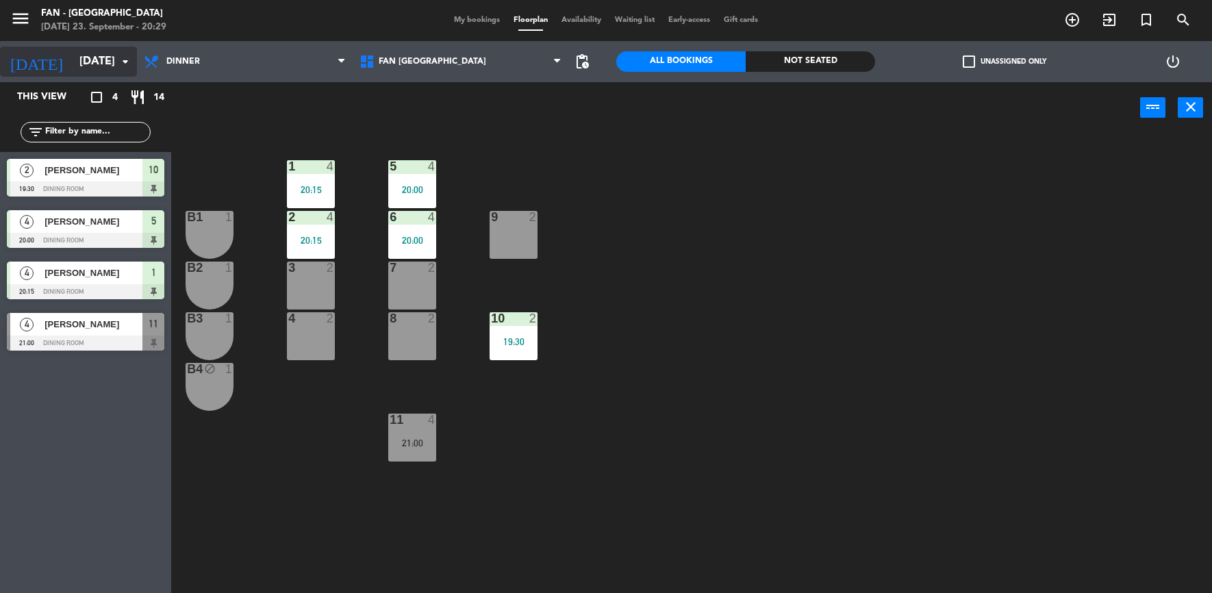
click at [77, 75] on input "[DATE]" at bounding box center [145, 62] width 145 height 27
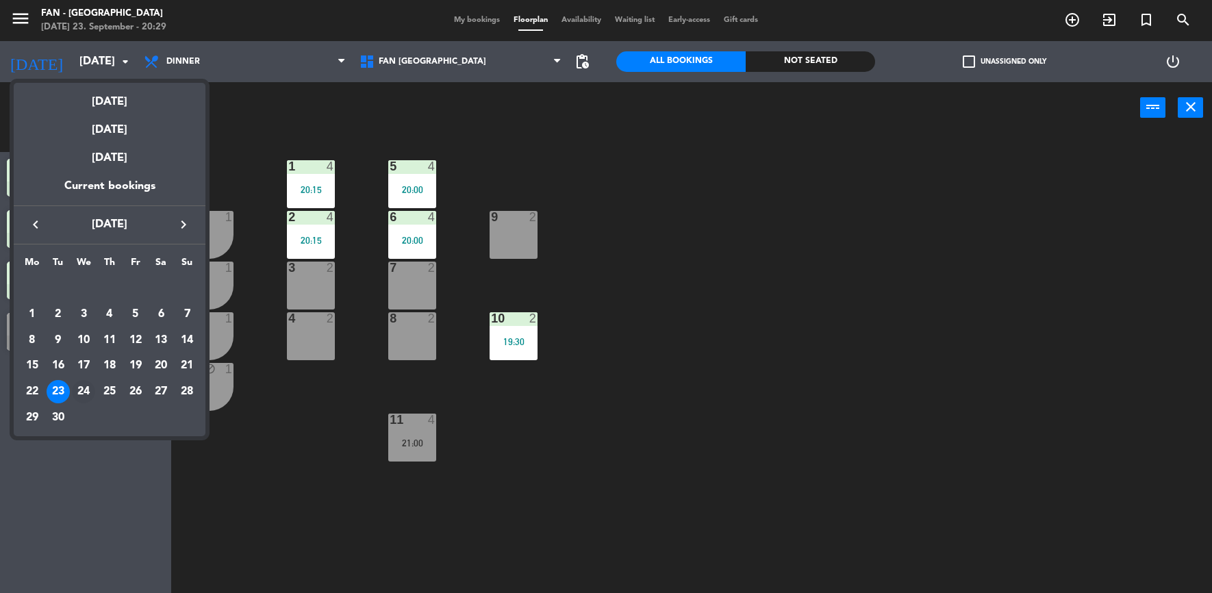
click at [84, 390] on div "24" at bounding box center [83, 391] width 23 height 23
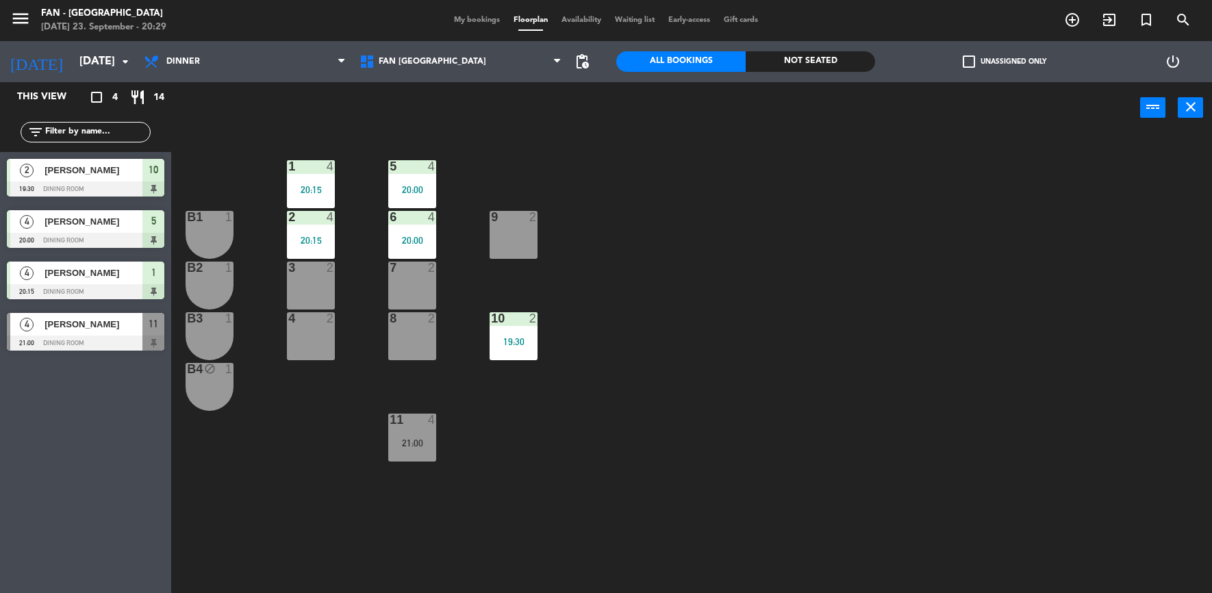
type input "[DATE]"
